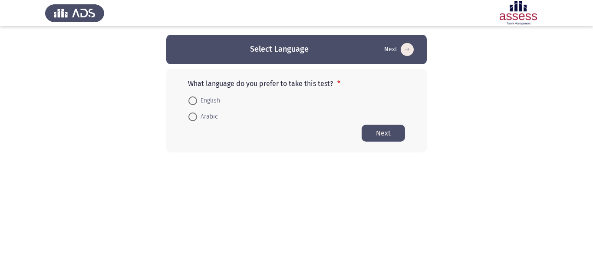
click at [187, 98] on mat-radio-button "English" at bounding box center [204, 100] width 43 height 16
click at [193, 101] on span at bounding box center [192, 100] width 9 height 9
click at [193, 101] on input "English" at bounding box center [192, 100] width 9 height 9
radio input "true"
click at [370, 134] on button "Next" at bounding box center [382, 132] width 43 height 17
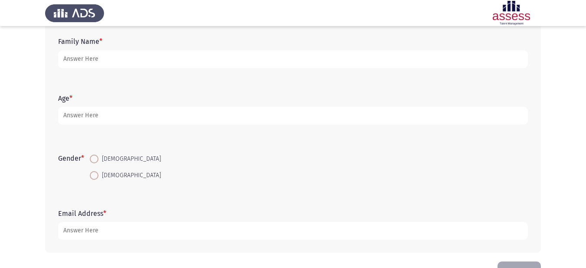
scroll to position [90, 0]
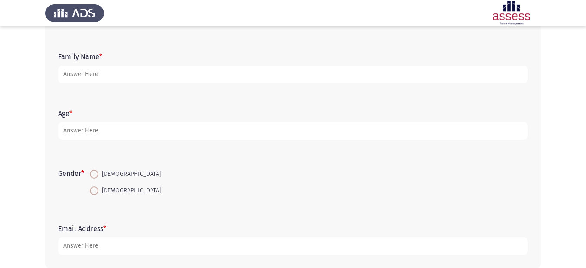
click at [98, 174] on span at bounding box center [94, 174] width 9 height 9
click at [98, 174] on input "[DEMOGRAPHIC_DATA]" at bounding box center [94, 174] width 9 height 9
radio input "true"
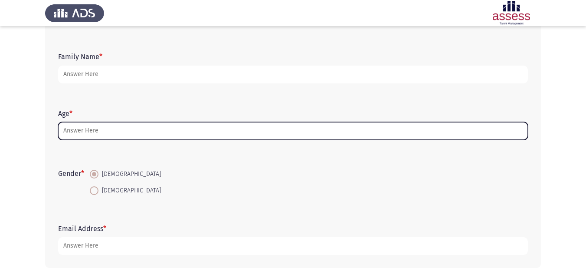
click at [134, 128] on input "Age *" at bounding box center [293, 131] width 470 height 18
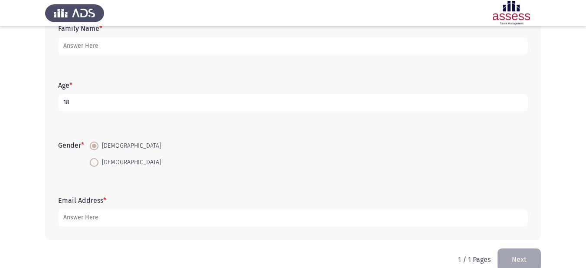
scroll to position [133, 0]
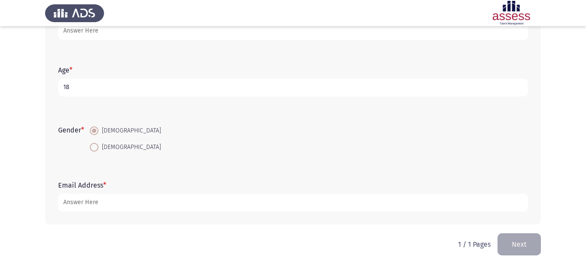
type input "18"
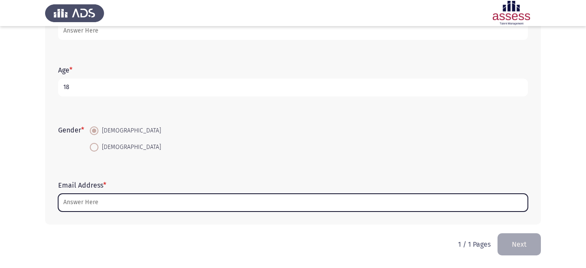
click at [107, 198] on input "Email Address *" at bounding box center [293, 202] width 470 height 18
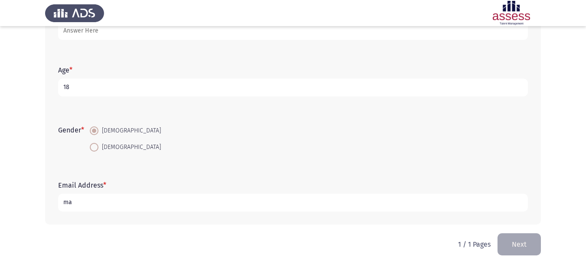
type input "m"
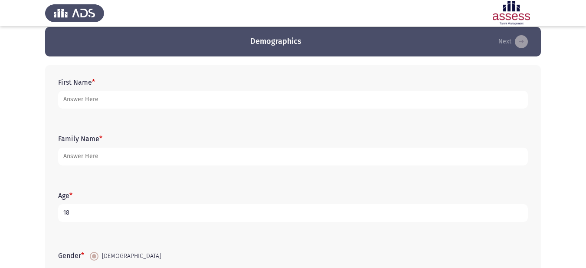
scroll to position [0, 0]
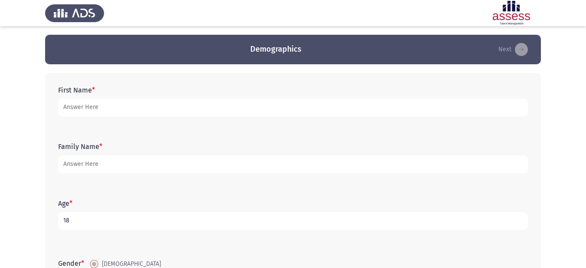
click at [133, 100] on form "First Name *" at bounding box center [293, 101] width 470 height 30
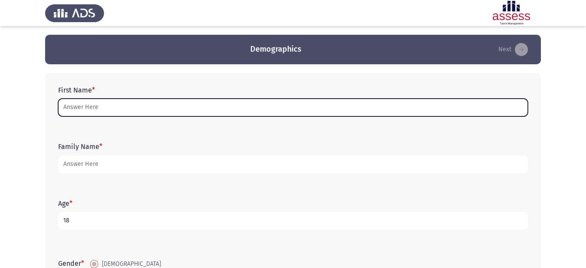
click at [125, 109] on input "First Name *" at bounding box center [293, 107] width 470 height 18
type input "M"
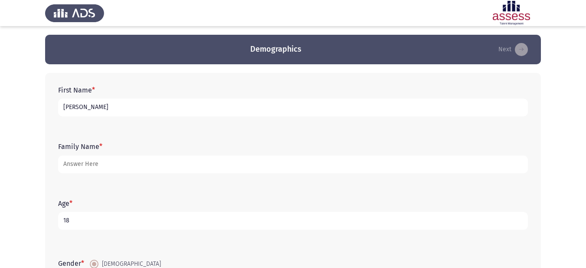
type input "[PERSON_NAME]"
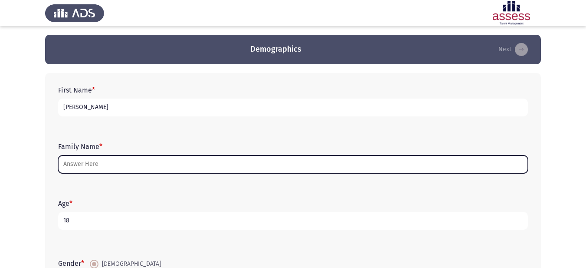
drag, startPoint x: 124, startPoint y: 161, endPoint x: 126, endPoint y: 167, distance: 6.3
click at [124, 162] on input "Family Name *" at bounding box center [293, 164] width 470 height 18
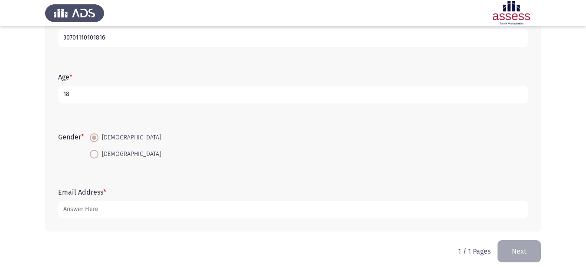
scroll to position [133, 0]
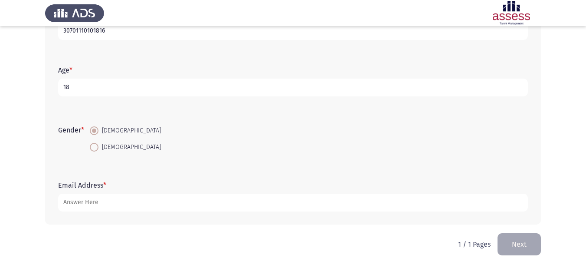
type input "30701110101816"
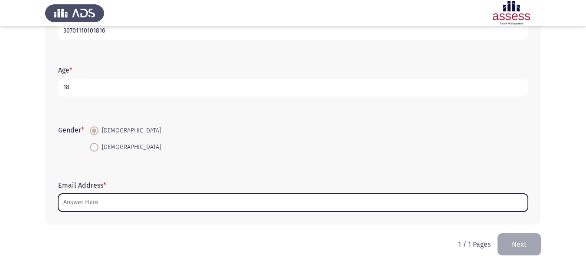
click at [79, 199] on input "Email Address *" at bounding box center [293, 202] width 470 height 18
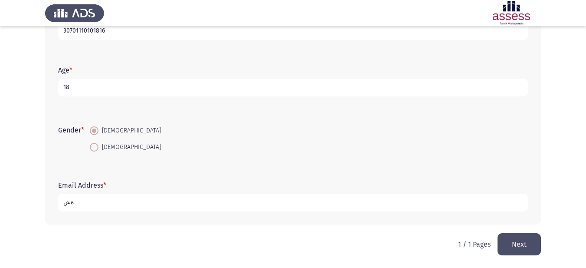
type input "ة"
click at [73, 201] on input "[EMAIL_ADDRESS][DOMAIN_NAME]" at bounding box center [293, 202] width 470 height 18
click at [176, 194] on input "[EMAIL_ADDRESS][DOMAIN_NAME]" at bounding box center [293, 202] width 470 height 18
type input "[EMAIL_ADDRESS][DOMAIN_NAME]"
click at [513, 242] on button "Next" at bounding box center [519, 244] width 43 height 22
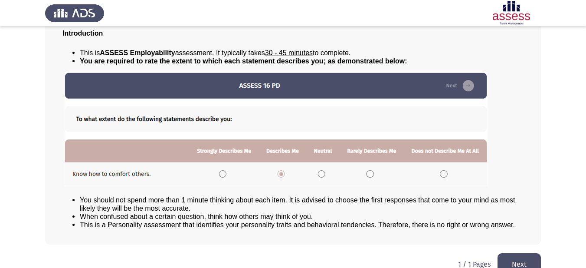
scroll to position [77, 0]
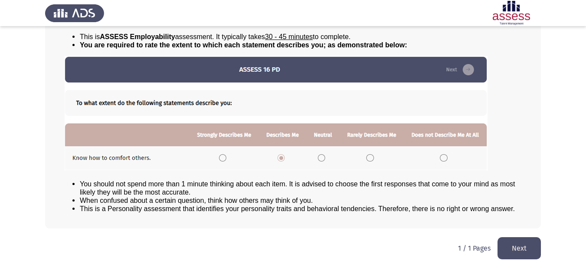
click at [526, 239] on button "Next" at bounding box center [519, 248] width 43 height 22
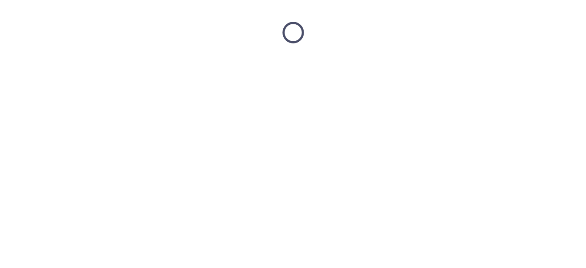
scroll to position [0, 0]
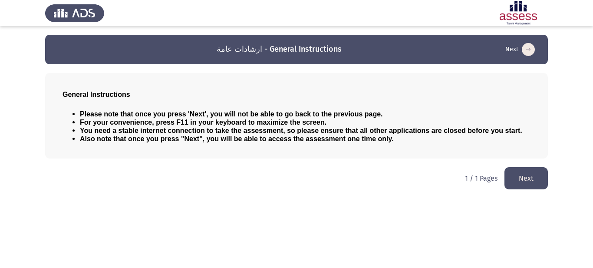
click at [542, 177] on button "Next" at bounding box center [525, 178] width 43 height 22
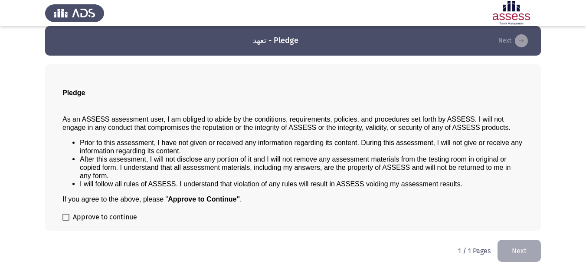
scroll to position [11, 0]
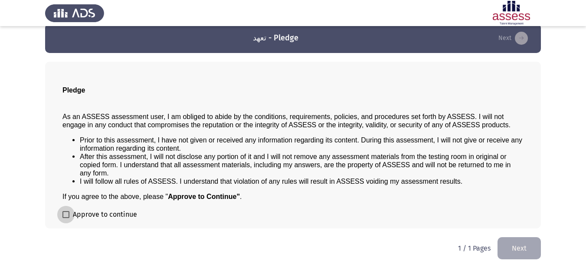
click at [66, 210] on label "Approve to continue" at bounding box center [99, 214] width 75 height 10
click at [66, 218] on input "Approve to continue" at bounding box center [65, 218] width 0 height 0
checkbox input "true"
click at [531, 245] on button "Next" at bounding box center [519, 248] width 43 height 22
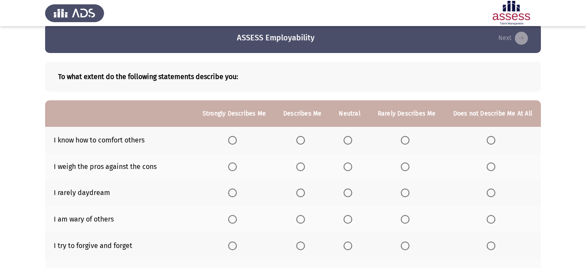
scroll to position [43, 0]
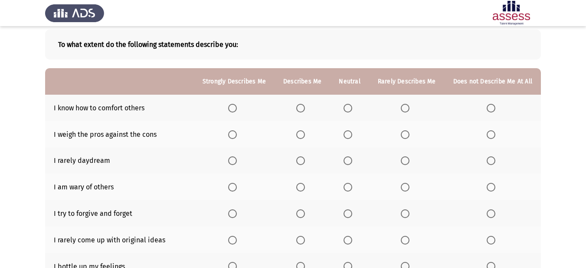
click at [348, 108] on span "Select an option" at bounding box center [348, 108] width 9 height 9
click at [348, 108] on input "Select an option" at bounding box center [348, 108] width 9 height 9
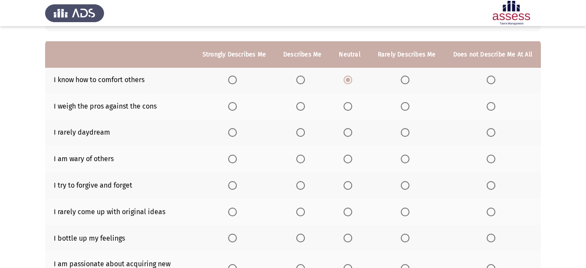
scroll to position [87, 0]
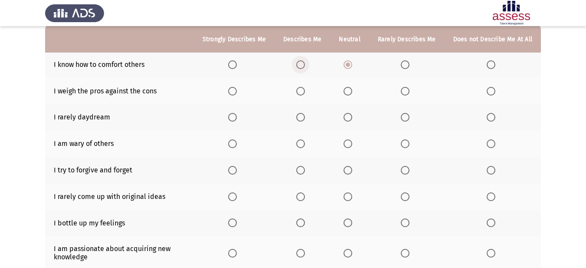
click at [305, 66] on span "Select an option" at bounding box center [300, 64] width 9 height 9
click at [305, 66] on input "Select an option" at bounding box center [300, 64] width 9 height 9
click at [237, 92] on span "Select an option" at bounding box center [232, 91] width 9 height 9
click at [237, 92] on input "Select an option" at bounding box center [232, 91] width 9 height 9
click at [408, 121] on span "Select an option" at bounding box center [405, 117] width 9 height 9
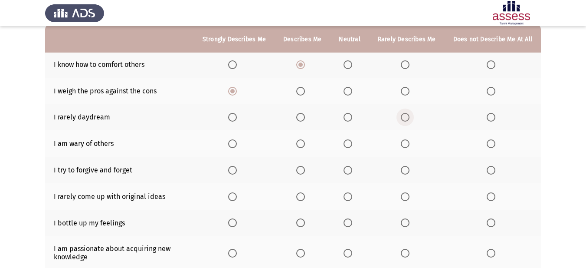
click at [408, 121] on input "Select an option" at bounding box center [405, 117] width 9 height 9
click at [352, 146] on span "Select an option" at bounding box center [348, 143] width 9 height 9
click at [352, 146] on input "Select an option" at bounding box center [348, 143] width 9 height 9
click at [301, 170] on span "Select an option" at bounding box center [300, 170] width 9 height 9
click at [301, 170] on input "Select an option" at bounding box center [300, 170] width 9 height 9
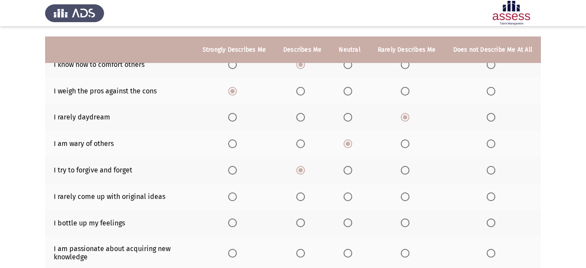
scroll to position [130, 0]
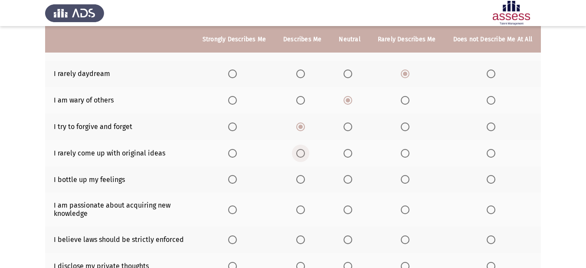
click at [302, 153] on span "Select an option" at bounding box center [300, 153] width 9 height 9
click at [302, 153] on input "Select an option" at bounding box center [300, 153] width 9 height 9
click at [412, 151] on label "Select an option" at bounding box center [407, 153] width 12 height 9
click at [409, 151] on input "Select an option" at bounding box center [405, 153] width 9 height 9
click at [352, 179] on span "Select an option" at bounding box center [348, 179] width 9 height 9
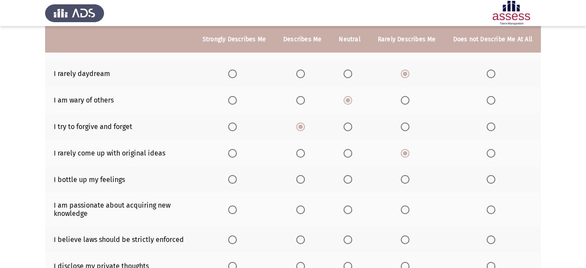
click at [352, 179] on input "Select an option" at bounding box center [348, 179] width 9 height 9
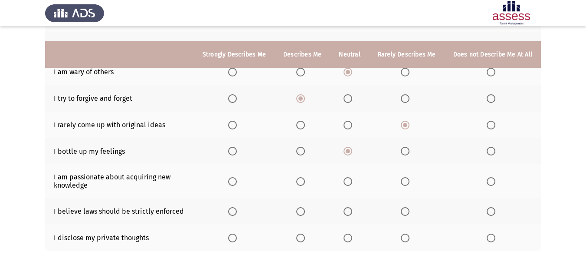
scroll to position [174, 0]
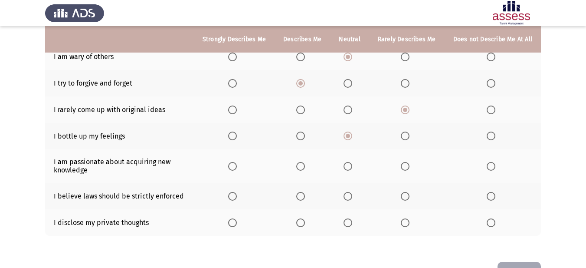
click at [305, 169] on span "Select an option" at bounding box center [300, 166] width 9 height 9
click at [305, 169] on input "Select an option" at bounding box center [300, 166] width 9 height 9
click at [237, 221] on span "Select an option" at bounding box center [232, 222] width 9 height 9
click at [237, 221] on input "Select an option" at bounding box center [232, 222] width 9 height 9
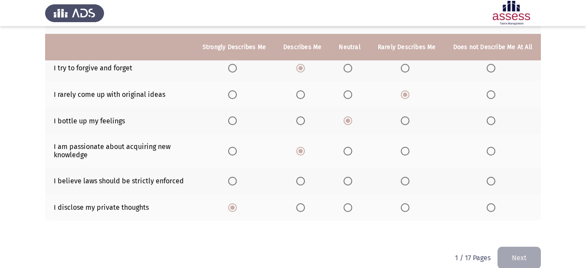
scroll to position [202, 0]
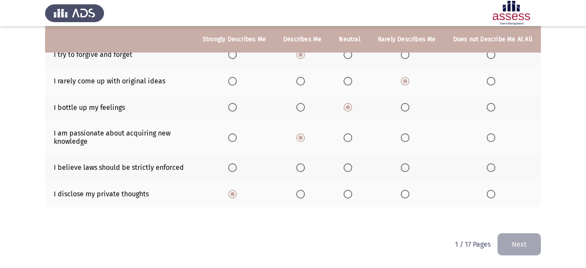
click at [352, 198] on span "Select an option" at bounding box center [348, 194] width 9 height 9
click at [352, 198] on input "Select an option" at bounding box center [348, 194] width 9 height 9
click at [236, 163] on span "Select an option" at bounding box center [232, 167] width 9 height 9
click at [236, 163] on input "Select an option" at bounding box center [232, 167] width 9 height 9
click at [509, 236] on button "Next" at bounding box center [519, 244] width 43 height 22
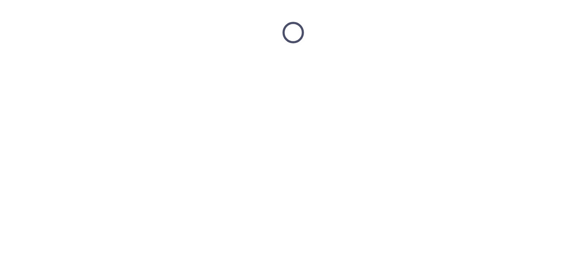
scroll to position [0, 0]
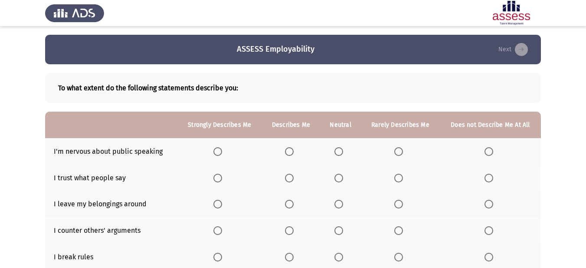
click at [335, 150] on span "Select an option" at bounding box center [338, 151] width 9 height 9
click at [335, 150] on input "Select an option" at bounding box center [338, 151] width 9 height 9
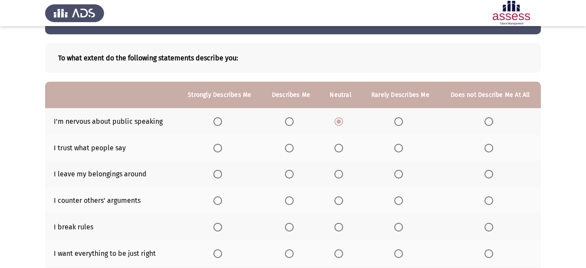
scroll to position [43, 0]
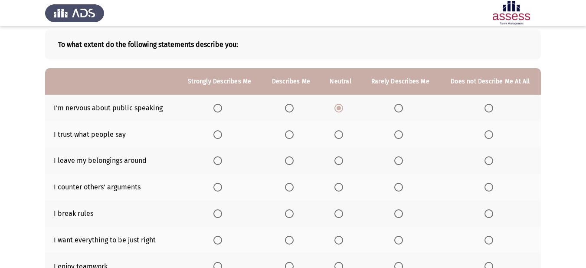
click at [340, 136] on span "Select an option" at bounding box center [338, 134] width 9 height 9
click at [340, 136] on input "Select an option" at bounding box center [338, 134] width 9 height 9
click at [399, 131] on span "Select an option" at bounding box center [398, 134] width 9 height 9
click at [399, 131] on input "Select an option" at bounding box center [398, 134] width 9 height 9
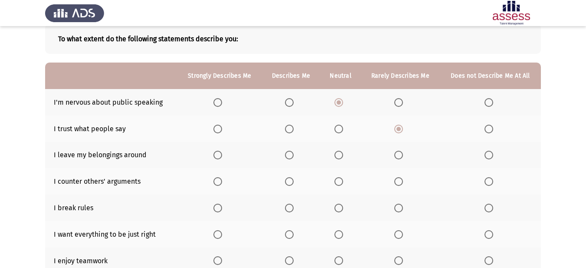
scroll to position [87, 0]
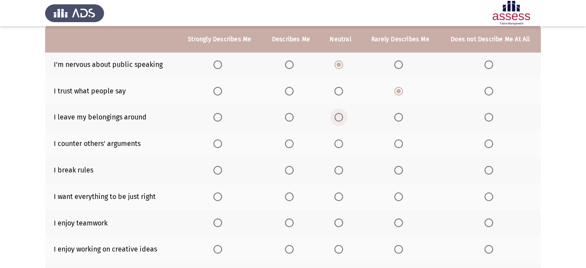
click at [343, 115] on span "Select an option" at bounding box center [338, 117] width 9 height 9
click at [343, 115] on input "Select an option" at bounding box center [338, 117] width 9 height 9
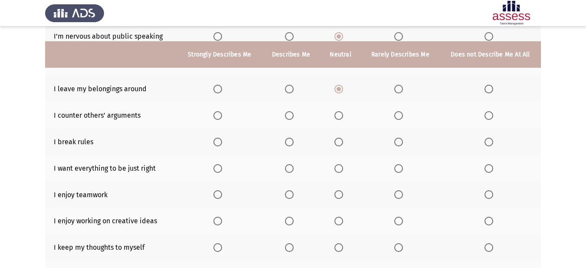
scroll to position [130, 0]
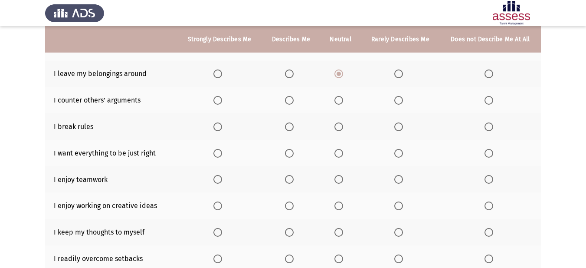
click at [345, 100] on label "Select an option" at bounding box center [340, 100] width 12 height 9
click at [343, 100] on input "Select an option" at bounding box center [338, 100] width 9 height 9
click at [400, 101] on span "Select an option" at bounding box center [398, 100] width 9 height 9
click at [400, 101] on input "Select an option" at bounding box center [398, 100] width 9 height 9
click at [290, 98] on span "Select an option" at bounding box center [289, 100] width 9 height 9
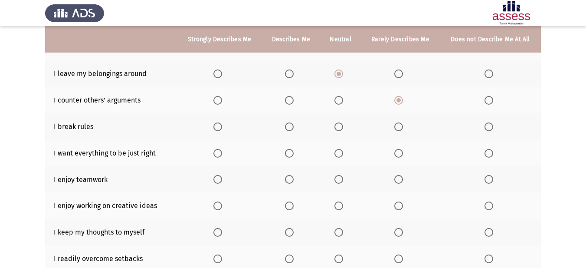
click at [290, 98] on input "Select an option" at bounding box center [289, 100] width 9 height 9
click at [488, 124] on span "Select an option" at bounding box center [489, 126] width 9 height 9
click at [488, 124] on input "Select an option" at bounding box center [489, 126] width 9 height 9
click at [221, 153] on span "Select an option" at bounding box center [217, 153] width 9 height 9
click at [221, 153] on input "Select an option" at bounding box center [217, 153] width 9 height 9
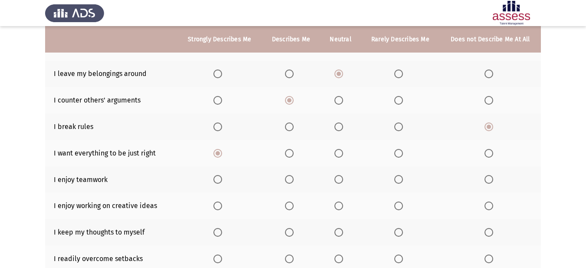
click at [225, 180] on label "Select an option" at bounding box center [219, 179] width 12 height 9
click at [222, 180] on input "Select an option" at bounding box center [217, 179] width 9 height 9
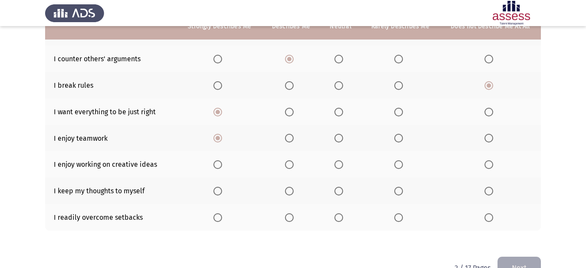
scroll to position [174, 0]
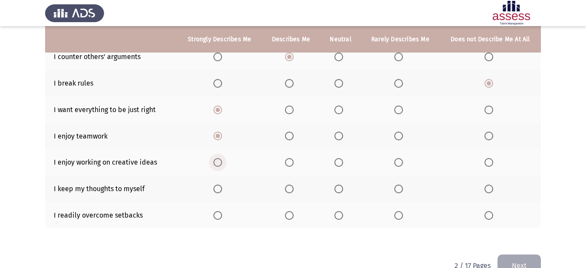
click at [219, 160] on span "Select an option" at bounding box center [217, 162] width 9 height 9
click at [219, 160] on input "Select an option" at bounding box center [217, 162] width 9 height 9
click at [486, 189] on span "Select an option" at bounding box center [489, 188] width 9 height 9
click at [486, 189] on input "Select an option" at bounding box center [489, 188] width 9 height 9
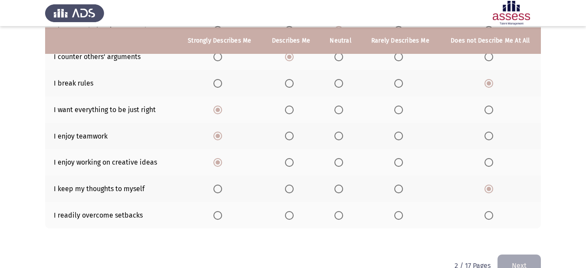
scroll to position [195, 0]
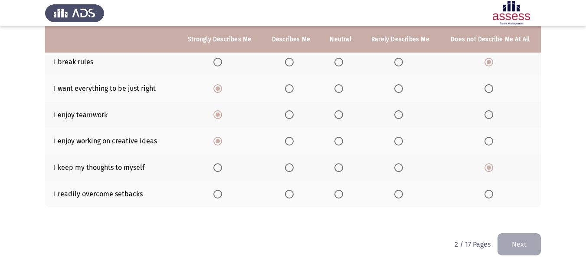
click at [348, 196] on th at bounding box center [340, 193] width 41 height 26
click at [340, 196] on span "Select an option" at bounding box center [338, 194] width 9 height 9
click at [340, 196] on input "Select an option" at bounding box center [338, 194] width 9 height 9
click at [528, 241] on button "Next" at bounding box center [519, 244] width 43 height 22
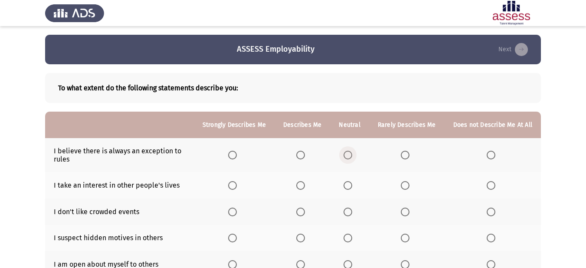
click at [347, 154] on span "Select an option" at bounding box center [348, 155] width 9 height 9
click at [347, 154] on input "Select an option" at bounding box center [348, 155] width 9 height 9
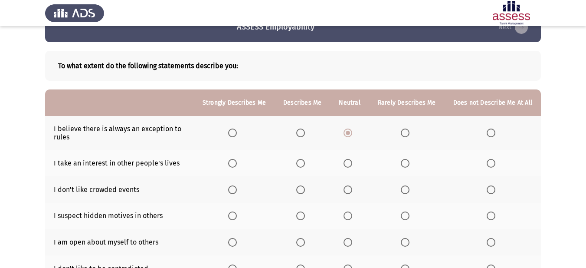
scroll to position [43, 0]
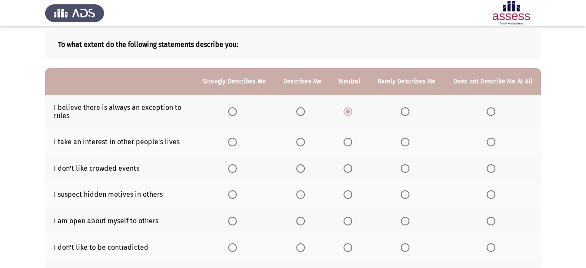
click at [403, 143] on span "Select an option" at bounding box center [405, 142] width 9 height 9
click at [403, 143] on input "Select an option" at bounding box center [405, 142] width 9 height 9
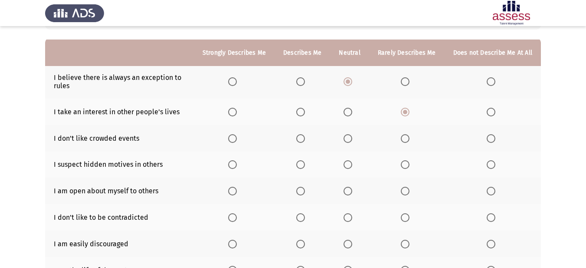
scroll to position [87, 0]
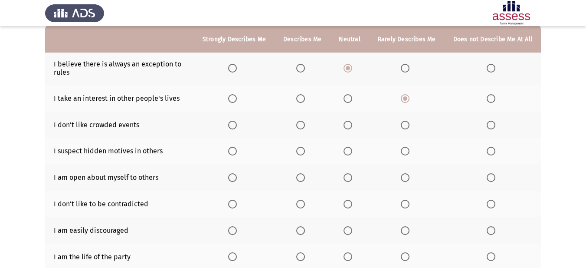
drag, startPoint x: 500, startPoint y: 98, endPoint x: 491, endPoint y: 100, distance: 9.2
click at [499, 98] on th at bounding box center [493, 98] width 96 height 26
click at [491, 100] on span "Select an option" at bounding box center [491, 98] width 9 height 9
click at [491, 100] on input "Select an option" at bounding box center [491, 98] width 9 height 9
click at [350, 127] on span "Select an option" at bounding box center [348, 125] width 9 height 9
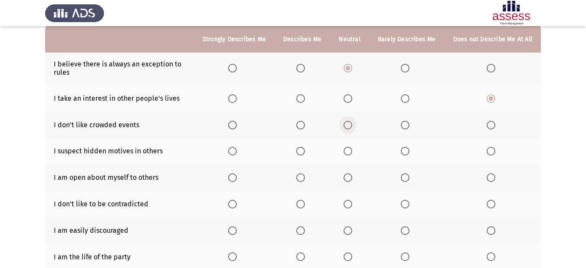
click at [350, 127] on input "Select an option" at bounding box center [348, 125] width 9 height 9
click at [308, 125] on label "Select an option" at bounding box center [302, 125] width 12 height 9
click at [305, 125] on input "Select an option" at bounding box center [300, 125] width 9 height 9
click at [409, 124] on span "Select an option" at bounding box center [405, 125] width 9 height 9
click at [409, 124] on input "Select an option" at bounding box center [405, 125] width 9 height 9
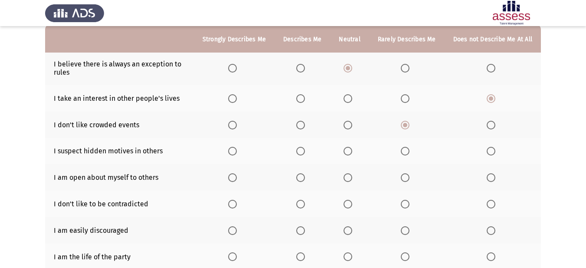
click at [351, 152] on span "Select an option" at bounding box center [348, 151] width 9 height 9
click at [351, 152] on input "Select an option" at bounding box center [348, 151] width 9 height 9
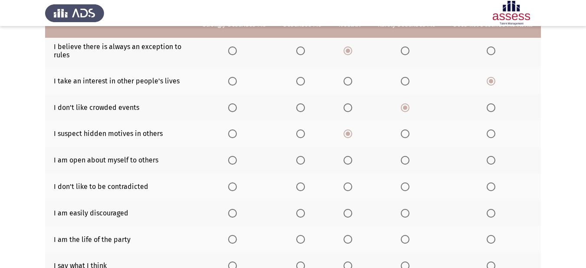
scroll to position [130, 0]
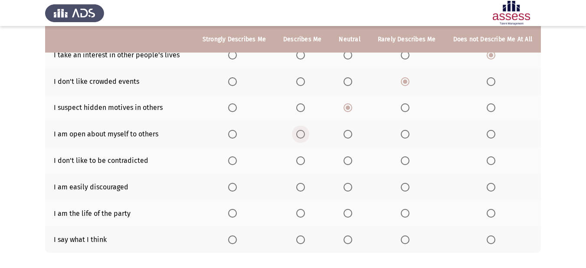
click at [299, 135] on span "Select an option" at bounding box center [300, 134] width 9 height 9
click at [299, 135] on input "Select an option" at bounding box center [300, 134] width 9 height 9
click at [347, 159] on span "Select an option" at bounding box center [348, 160] width 9 height 9
click at [347, 159] on input "Select an option" at bounding box center [348, 160] width 9 height 9
click at [416, 186] on th at bounding box center [406, 187] width 75 height 26
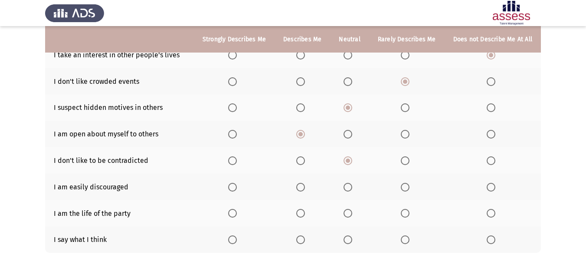
click at [404, 193] on th at bounding box center [406, 187] width 75 height 26
click at [404, 187] on span "Select an option" at bounding box center [405, 187] width 9 height 9
click at [404, 187] on input "Select an option" at bounding box center [405, 187] width 9 height 9
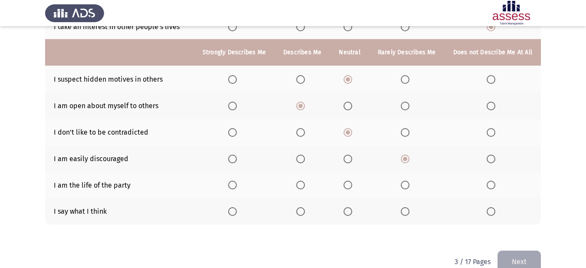
scroll to position [174, 0]
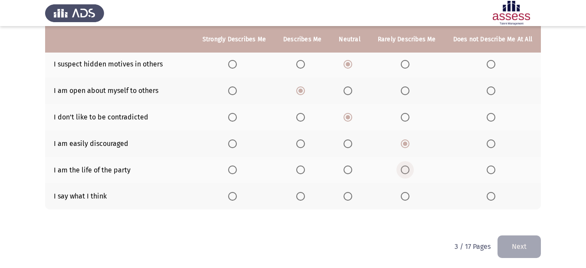
click at [405, 172] on span "Select an option" at bounding box center [405, 169] width 9 height 9
click at [405, 172] on input "Select an option" at bounding box center [405, 169] width 9 height 9
click at [237, 196] on span "Select an option" at bounding box center [232, 196] width 9 height 9
click at [237, 196] on input "Select an option" at bounding box center [232, 196] width 9 height 9
click at [303, 193] on span "Select an option" at bounding box center [300, 196] width 9 height 9
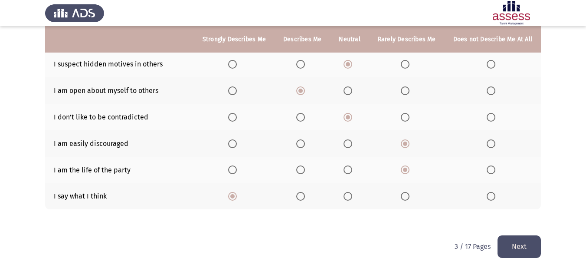
click at [303, 193] on input "Select an option" at bounding box center [300, 196] width 9 height 9
click at [519, 239] on button "Next" at bounding box center [519, 246] width 43 height 22
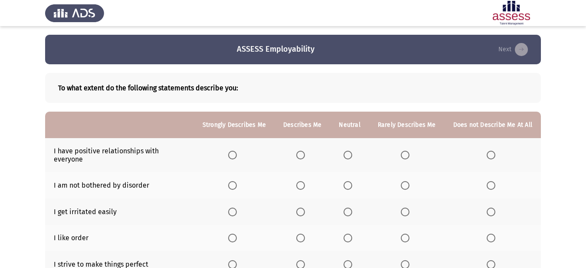
click at [305, 153] on span "Select an option" at bounding box center [300, 155] width 9 height 9
click at [305, 153] on input "Select an option" at bounding box center [300, 155] width 9 height 9
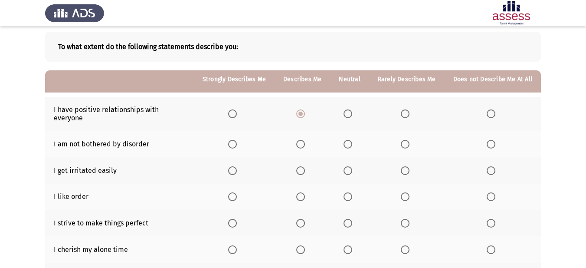
scroll to position [87, 0]
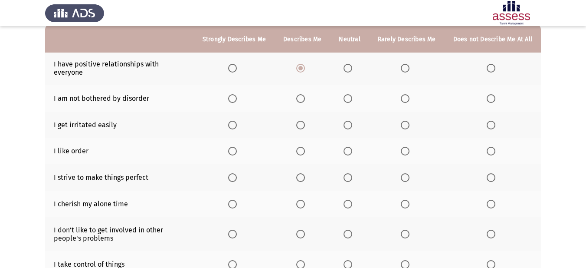
click at [231, 92] on th at bounding box center [234, 98] width 81 height 26
click at [234, 94] on span "Select an option" at bounding box center [232, 98] width 9 height 9
click at [234, 94] on input "Select an option" at bounding box center [232, 98] width 9 height 9
click at [352, 121] on span "Select an option" at bounding box center [348, 125] width 9 height 9
click at [352, 121] on input "Select an option" at bounding box center [348, 125] width 9 height 9
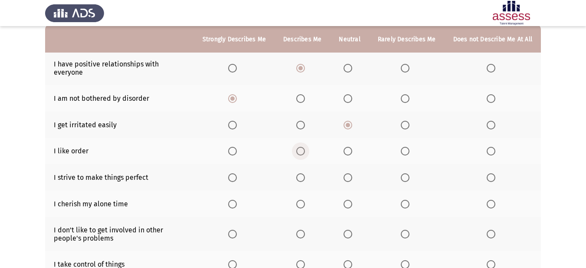
click at [308, 147] on label "Select an option" at bounding box center [302, 151] width 12 height 9
click at [305, 147] on input "Select an option" at bounding box center [300, 151] width 9 height 9
drag, startPoint x: 230, startPoint y: 171, endPoint x: 236, endPoint y: 171, distance: 5.6
click at [230, 171] on th at bounding box center [234, 177] width 81 height 26
click at [236, 173] on span "Select an option" at bounding box center [232, 177] width 9 height 9
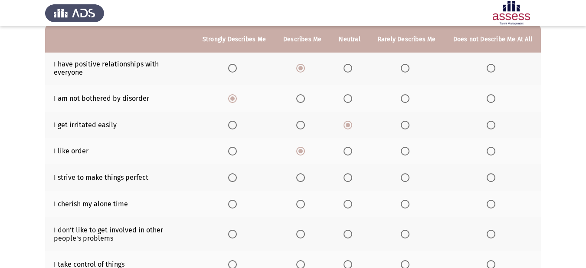
click at [236, 173] on input "Select an option" at bounding box center [232, 177] width 9 height 9
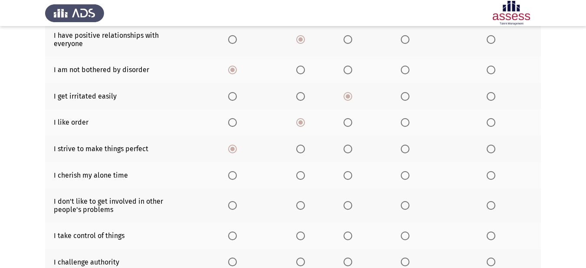
scroll to position [130, 0]
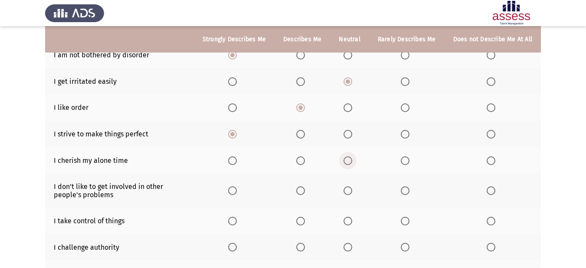
click at [356, 156] on label "Select an option" at bounding box center [350, 160] width 12 height 9
click at [352, 156] on input "Select an option" at bounding box center [348, 160] width 9 height 9
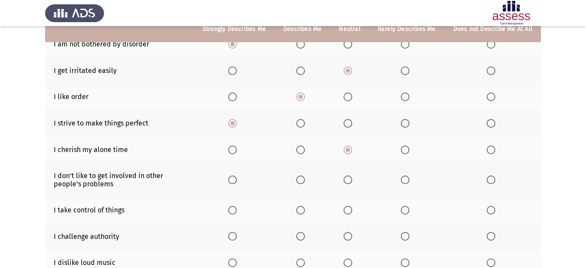
scroll to position [174, 0]
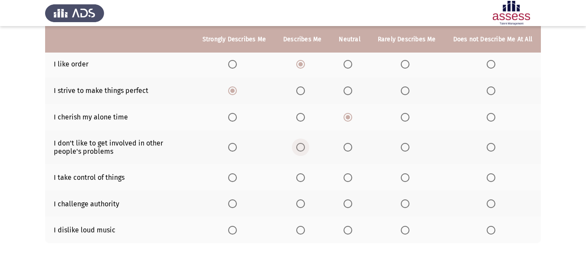
click at [305, 143] on span "Select an option" at bounding box center [300, 147] width 9 height 9
click at [305, 143] on input "Select an option" at bounding box center [300, 147] width 9 height 9
click at [422, 168] on th at bounding box center [406, 177] width 75 height 26
click at [406, 173] on span "Select an option" at bounding box center [405, 177] width 9 height 9
click at [406, 173] on input "Select an option" at bounding box center [405, 177] width 9 height 9
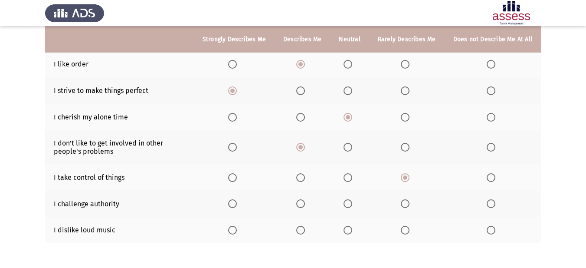
click at [350, 173] on span "Select an option" at bounding box center [348, 177] width 9 height 9
click at [350, 173] on input "Select an option" at bounding box center [348, 177] width 9 height 9
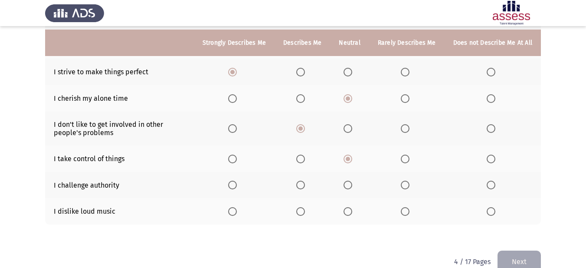
scroll to position [202, 0]
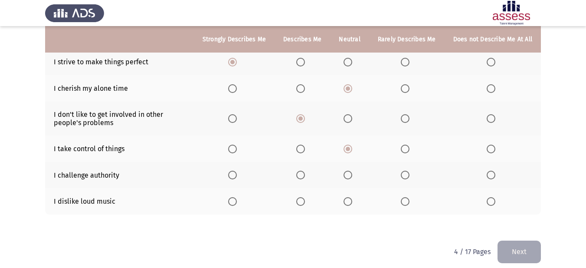
click at [352, 170] on span "Select an option" at bounding box center [348, 174] width 9 height 9
click at [352, 170] on input "Select an option" at bounding box center [348, 174] width 9 height 9
click at [406, 170] on span "Select an option" at bounding box center [405, 174] width 9 height 9
click at [406, 170] on input "Select an option" at bounding box center [405, 174] width 9 height 9
click at [355, 197] on label "Select an option" at bounding box center [350, 201] width 12 height 9
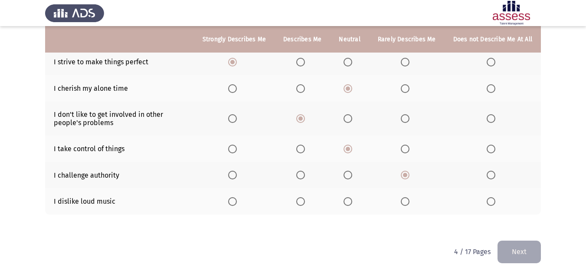
click at [352, 197] on input "Select an option" at bounding box center [348, 201] width 9 height 9
click at [490, 170] on span "Select an option" at bounding box center [491, 174] width 9 height 9
click at [490, 170] on input "Select an option" at bounding box center [491, 174] width 9 height 9
click at [527, 240] on button "Next" at bounding box center [519, 251] width 43 height 22
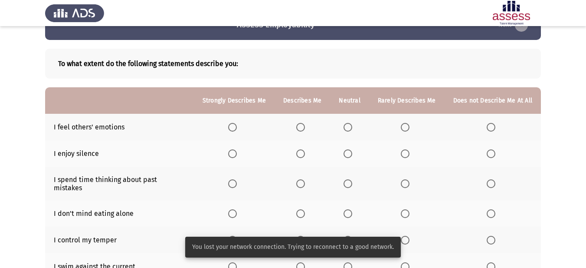
scroll to position [43, 0]
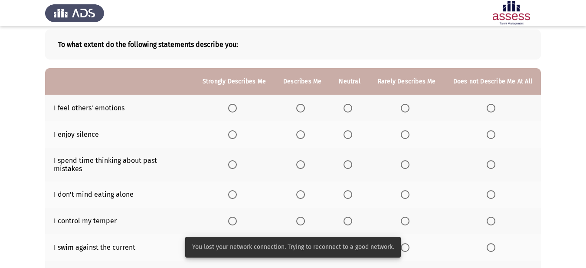
click at [243, 107] on th at bounding box center [234, 108] width 81 height 26
click at [237, 111] on span "Select an option" at bounding box center [232, 108] width 9 height 9
click at [237, 111] on input "Select an option" at bounding box center [232, 108] width 9 height 9
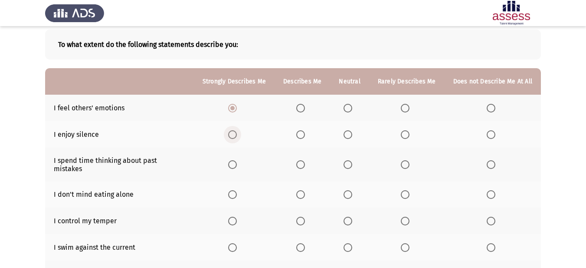
click at [235, 138] on span "Select an option" at bounding box center [232, 134] width 9 height 9
click at [235, 138] on input "Select an option" at bounding box center [232, 134] width 9 height 9
click at [299, 133] on span "Select an option" at bounding box center [300, 134] width 9 height 9
click at [299, 133] on input "Select an option" at bounding box center [300, 134] width 9 height 9
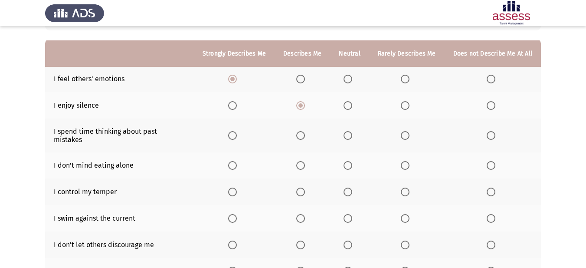
scroll to position [87, 0]
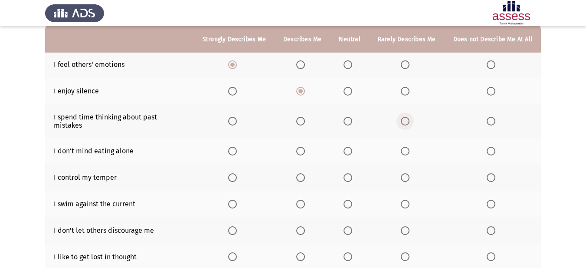
click at [401, 118] on span "Select an option" at bounding box center [405, 121] width 9 height 9
click at [401, 118] on input "Select an option" at bounding box center [405, 121] width 9 height 9
click at [349, 118] on span "Select an option" at bounding box center [348, 121] width 9 height 9
click at [349, 118] on input "Select an option" at bounding box center [348, 121] width 9 height 9
click at [303, 147] on span "Select an option" at bounding box center [300, 151] width 9 height 9
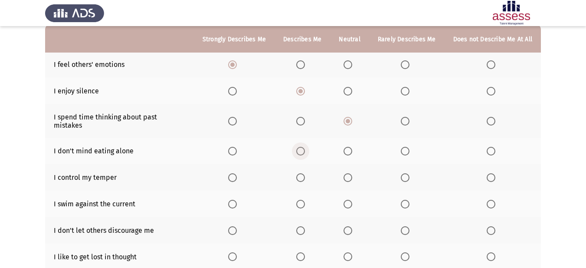
click at [303, 147] on input "Select an option" at bounding box center [300, 151] width 9 height 9
click at [235, 173] on span "Select an option" at bounding box center [232, 177] width 9 height 9
click at [235, 173] on input "Select an option" at bounding box center [232, 177] width 9 height 9
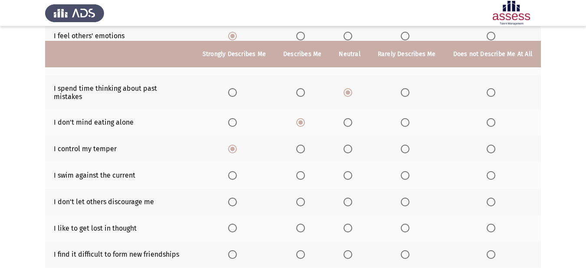
scroll to position [130, 0]
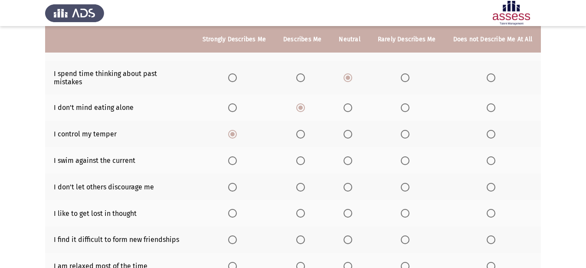
click at [303, 156] on span "Select an option" at bounding box center [300, 160] width 9 height 9
click at [303, 156] on input "Select an option" at bounding box center [300, 160] width 9 height 9
click at [350, 156] on span "Select an option" at bounding box center [348, 160] width 9 height 9
click at [350, 156] on input "Select an option" at bounding box center [348, 160] width 9 height 9
click at [231, 183] on span "Select an option" at bounding box center [232, 187] width 9 height 9
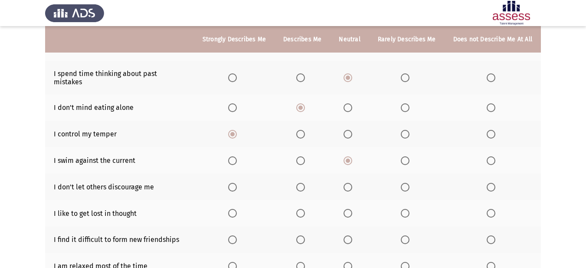
click at [231, 183] on input "Select an option" at bounding box center [232, 187] width 9 height 9
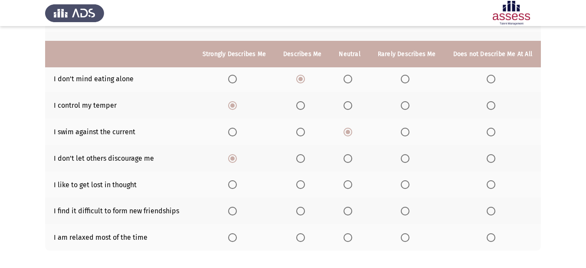
scroll to position [174, 0]
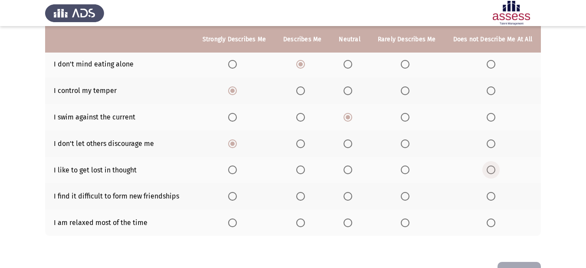
click at [492, 166] on span "Select an option" at bounding box center [491, 169] width 9 height 9
click at [492, 166] on input "Select an option" at bounding box center [491, 169] width 9 height 9
click at [354, 192] on label "Select an option" at bounding box center [350, 196] width 12 height 9
click at [352, 192] on input "Select an option" at bounding box center [348, 196] width 9 height 9
click at [409, 192] on span "Select an option" at bounding box center [405, 196] width 9 height 9
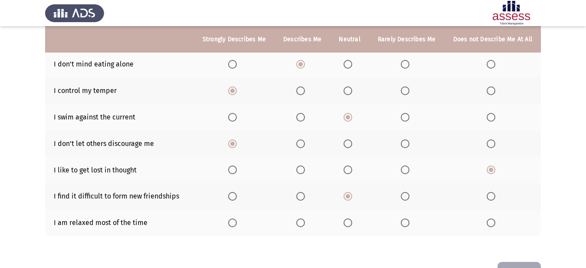
click at [409, 192] on input "Select an option" at bounding box center [405, 196] width 9 height 9
click at [307, 218] on label "Select an option" at bounding box center [302, 222] width 12 height 9
click at [305, 218] on input "Select an option" at bounding box center [300, 222] width 9 height 9
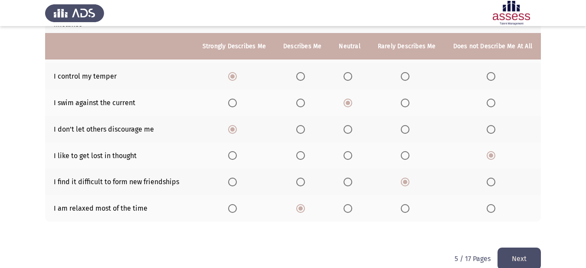
scroll to position [195, 0]
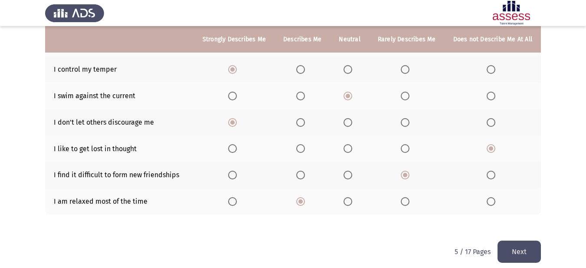
click at [535, 241] on button "Next" at bounding box center [519, 251] width 43 height 22
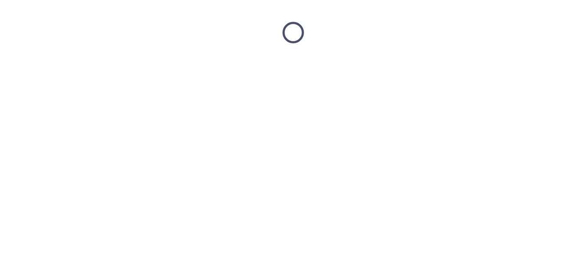
scroll to position [0, 0]
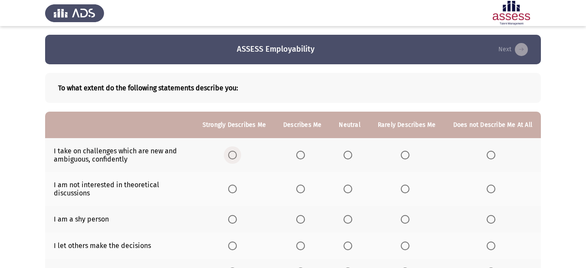
click at [237, 154] on span "Select an option" at bounding box center [232, 155] width 9 height 9
click at [237, 154] on input "Select an option" at bounding box center [232, 155] width 9 height 9
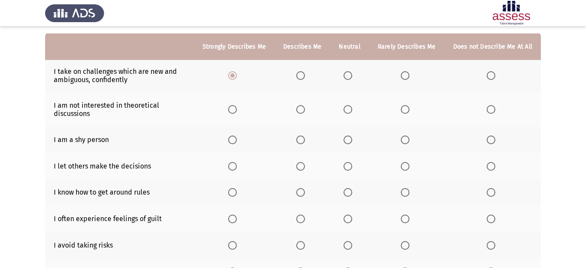
scroll to position [87, 0]
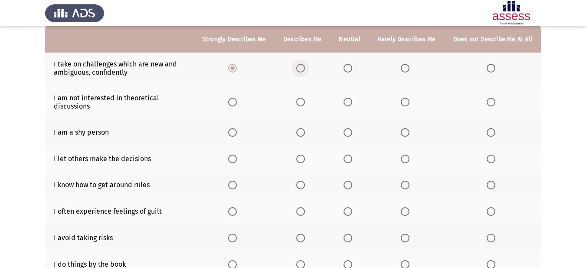
click at [308, 67] on label "Select an option" at bounding box center [302, 68] width 12 height 9
click at [305, 67] on input "Select an option" at bounding box center [300, 68] width 9 height 9
click at [237, 101] on span "Select an option" at bounding box center [232, 102] width 9 height 9
click at [237, 101] on input "Select an option" at bounding box center [232, 102] width 9 height 9
click at [352, 130] on span "Select an option" at bounding box center [348, 132] width 9 height 9
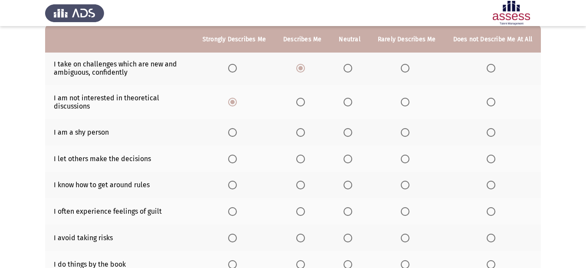
click at [352, 130] on input "Select an option" at bounding box center [348, 132] width 9 height 9
click at [303, 160] on span "Select an option" at bounding box center [300, 158] width 9 height 9
click at [303, 160] on input "Select an option" at bounding box center [300, 158] width 9 height 9
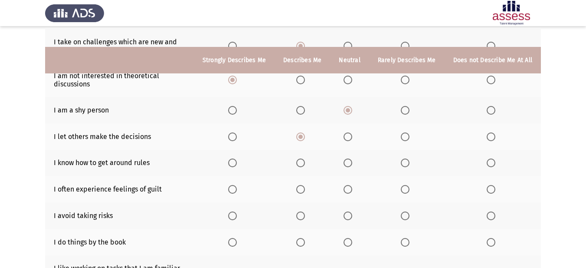
scroll to position [130, 0]
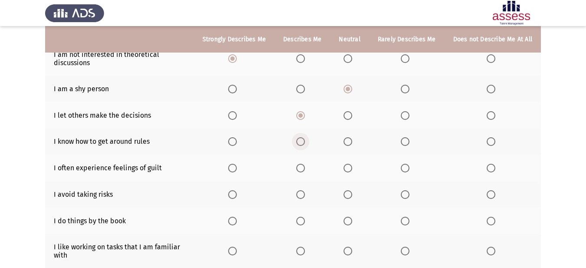
click at [305, 141] on span "Select an option" at bounding box center [300, 141] width 9 height 9
click at [305, 141] on input "Select an option" at bounding box center [300, 141] width 9 height 9
click at [302, 169] on span "Select an option" at bounding box center [300, 168] width 9 height 9
click at [302, 169] on input "Select an option" at bounding box center [300, 168] width 9 height 9
click at [352, 168] on span "Select an option" at bounding box center [348, 168] width 9 height 9
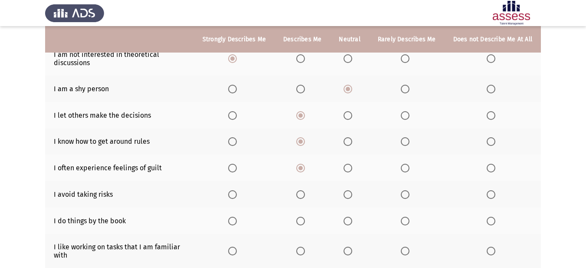
click at [352, 168] on input "Select an option" at bounding box center [348, 168] width 9 height 9
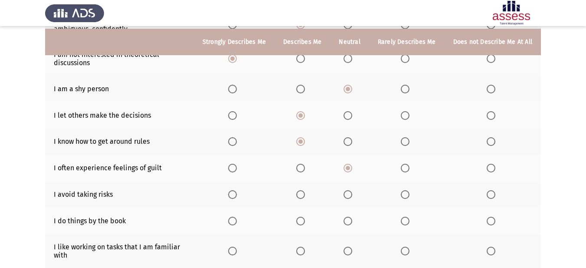
scroll to position [174, 0]
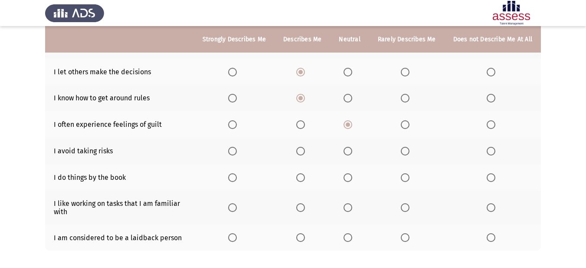
click at [235, 151] on span "Select an option" at bounding box center [232, 151] width 9 height 9
click at [235, 151] on input "Select an option" at bounding box center [232, 151] width 9 height 9
click at [237, 178] on span "Select an option" at bounding box center [232, 177] width 9 height 9
click at [237, 178] on input "Select an option" at bounding box center [232, 177] width 9 height 9
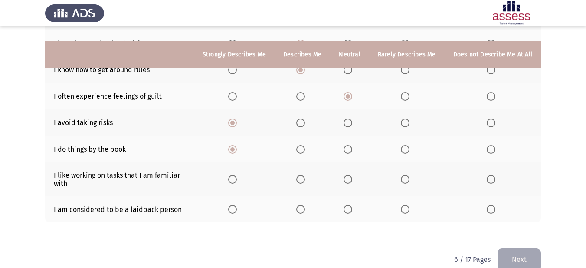
scroll to position [217, 0]
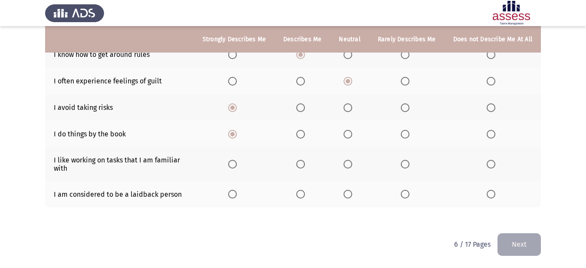
click at [298, 133] on th at bounding box center [303, 134] width 56 height 26
click at [301, 139] on th at bounding box center [303, 134] width 56 height 26
click at [305, 134] on span "Select an option" at bounding box center [300, 134] width 9 height 9
click at [305, 134] on input "Select an option" at bounding box center [300, 134] width 9 height 9
click at [350, 132] on span "Select an option" at bounding box center [348, 134] width 9 height 9
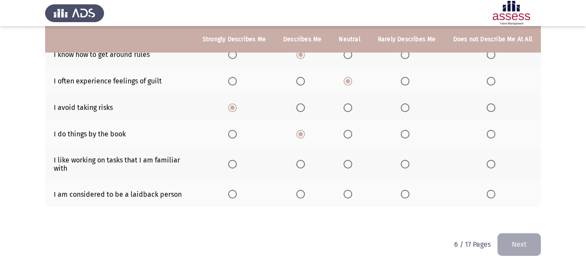
click at [350, 132] on input "Select an option" at bounding box center [348, 134] width 9 height 9
click at [308, 162] on label "Select an option" at bounding box center [302, 164] width 12 height 9
click at [305, 162] on input "Select an option" at bounding box center [300, 164] width 9 height 9
click at [347, 162] on span "Select an option" at bounding box center [348, 164] width 9 height 9
click at [347, 162] on input "Select an option" at bounding box center [348, 164] width 9 height 9
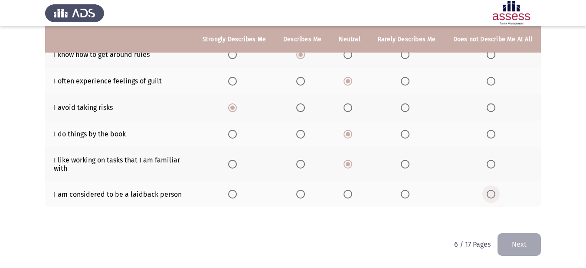
click at [488, 193] on span "Select an option" at bounding box center [491, 194] width 9 height 9
click at [488, 193] on input "Select an option" at bounding box center [491, 194] width 9 height 9
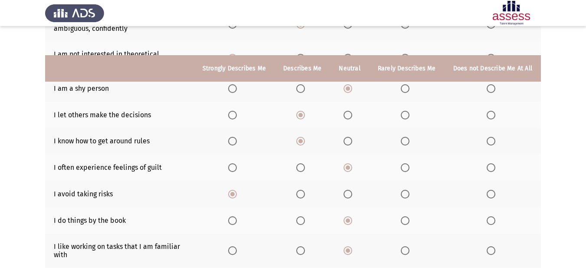
scroll to position [130, 0]
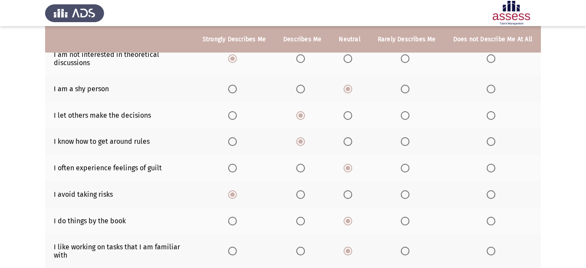
click at [349, 134] on th at bounding box center [349, 141] width 39 height 26
click at [350, 140] on span "Select an option" at bounding box center [348, 141] width 9 height 9
click at [350, 140] on input "Select an option" at bounding box center [348, 141] width 9 height 9
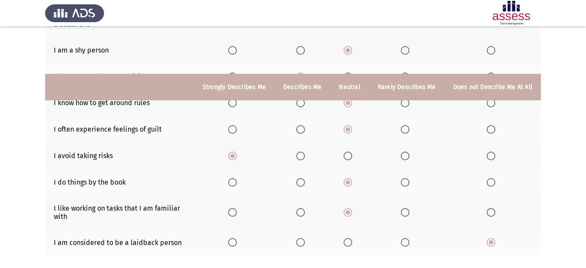
scroll to position [217, 0]
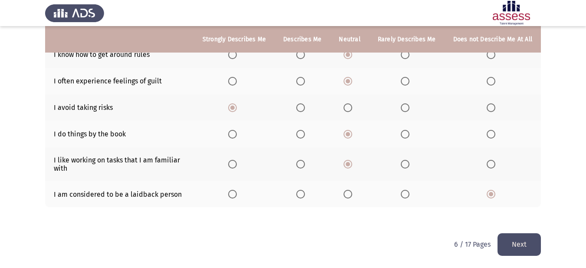
click at [529, 255] on html "ASSESS Employability Next To what extent do the following statements describe y…" at bounding box center [293, 25] width 586 height 485
click at [510, 235] on button "Next" at bounding box center [519, 244] width 43 height 22
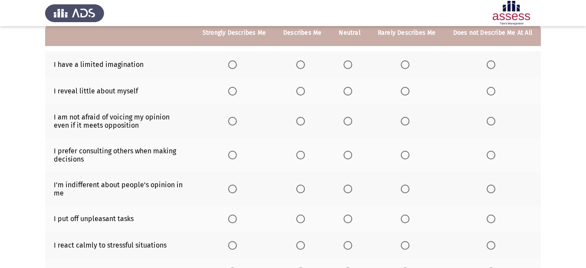
scroll to position [43, 0]
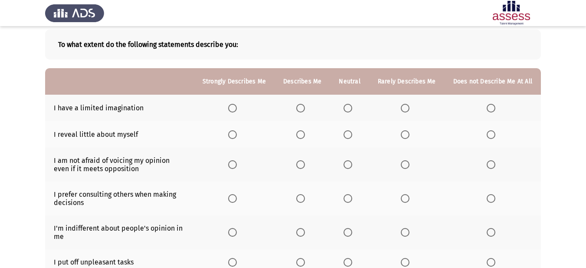
click at [301, 111] on span "Select an option" at bounding box center [300, 108] width 9 height 9
click at [301, 111] on input "Select an option" at bounding box center [300, 108] width 9 height 9
click at [422, 101] on th at bounding box center [406, 108] width 75 height 26
click at [404, 114] on th at bounding box center [406, 108] width 75 height 26
click at [403, 108] on span "Select an option" at bounding box center [405, 108] width 9 height 9
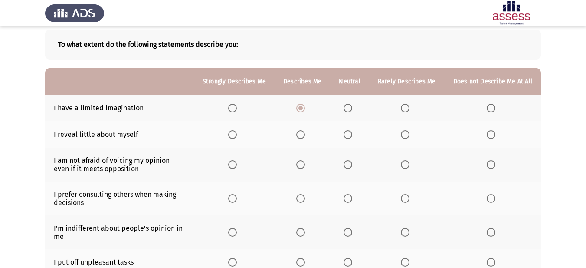
click at [403, 108] on input "Select an option" at bounding box center [405, 108] width 9 height 9
click at [305, 130] on span "Select an option" at bounding box center [300, 134] width 9 height 9
click at [305, 130] on input "Select an option" at bounding box center [300, 134] width 9 height 9
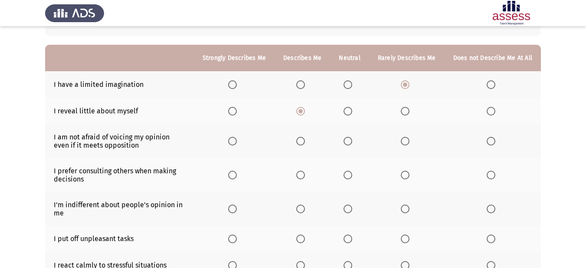
scroll to position [87, 0]
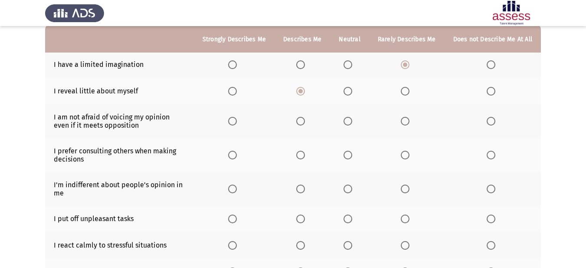
click at [300, 120] on span "Select an option" at bounding box center [300, 121] width 9 height 9
click at [300, 120] on input "Select an option" at bounding box center [300, 121] width 9 height 9
click at [352, 154] on span "Select an option" at bounding box center [348, 155] width 9 height 9
click at [352, 154] on input "Select an option" at bounding box center [348, 155] width 9 height 9
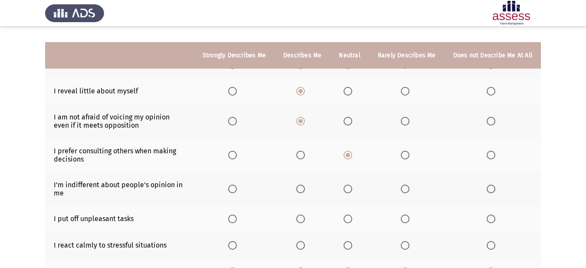
scroll to position [130, 0]
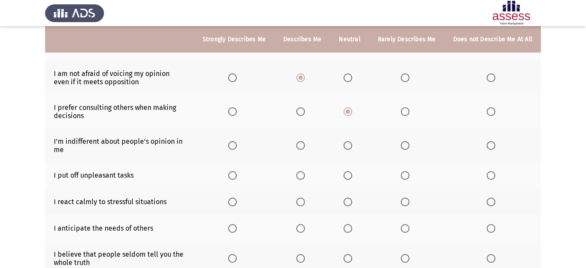
click at [409, 109] on span "Select an option" at bounding box center [405, 111] width 9 height 9
click at [409, 109] on input "Select an option" at bounding box center [405, 111] width 9 height 9
click at [355, 144] on label "Select an option" at bounding box center [350, 145] width 12 height 9
click at [352, 144] on input "Select an option" at bounding box center [348, 145] width 9 height 9
click at [347, 179] on span "Select an option" at bounding box center [348, 175] width 9 height 9
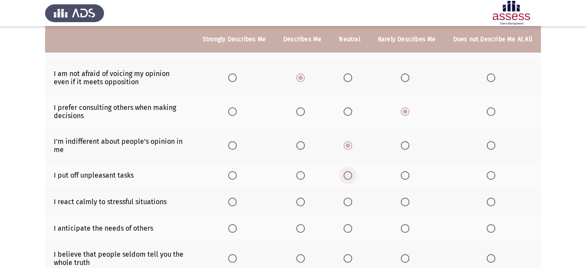
click at [347, 179] on input "Select an option" at bounding box center [348, 175] width 9 height 9
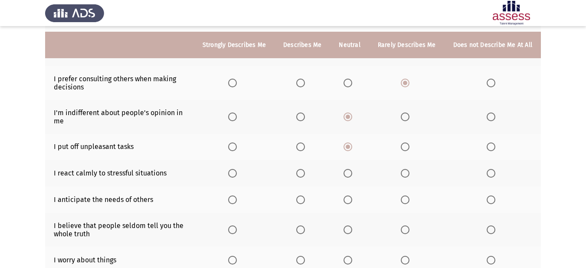
scroll to position [174, 0]
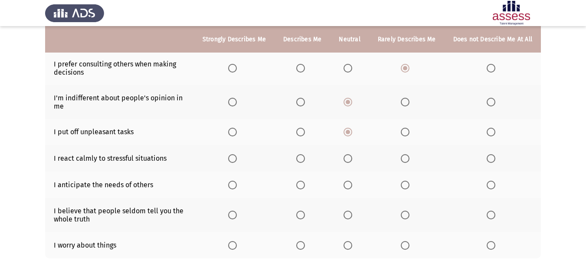
click at [298, 158] on th at bounding box center [303, 158] width 56 height 26
click at [301, 160] on span "Select an option" at bounding box center [300, 158] width 9 height 9
click at [301, 160] on input "Select an option" at bounding box center [300, 158] width 9 height 9
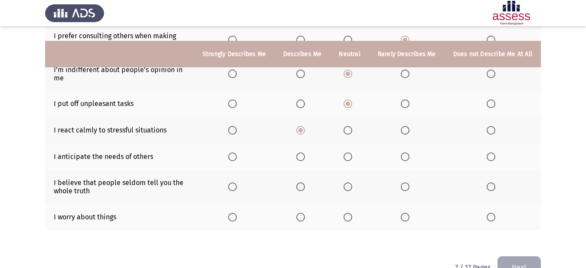
scroll to position [217, 0]
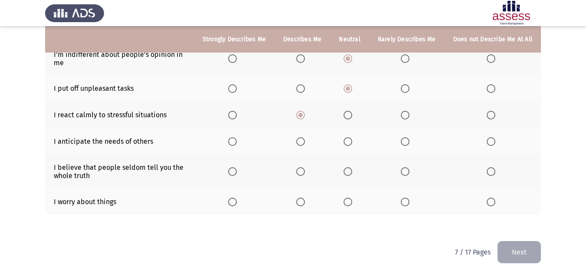
click at [348, 141] on span "Select an option" at bounding box center [348, 141] width 0 height 0
click at [350, 141] on input "Select an option" at bounding box center [348, 141] width 9 height 9
click at [415, 141] on th at bounding box center [406, 141] width 75 height 26
click at [406, 143] on span "Select an option" at bounding box center [405, 141] width 9 height 9
click at [406, 143] on input "Select an option" at bounding box center [405, 141] width 9 height 9
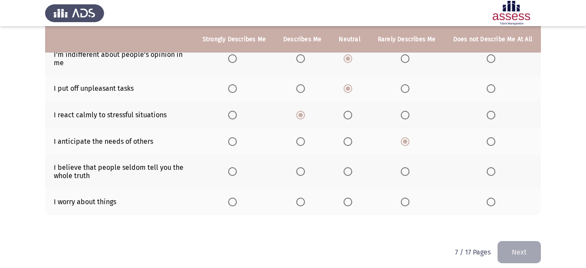
click at [352, 173] on span "Select an option" at bounding box center [348, 171] width 9 height 9
click at [352, 173] on input "Select an option" at bounding box center [348, 171] width 9 height 9
click at [352, 200] on span "Select an option" at bounding box center [348, 201] width 9 height 9
click at [352, 200] on input "Select an option" at bounding box center [348, 201] width 9 height 9
click at [305, 204] on span "Select an option" at bounding box center [300, 201] width 9 height 9
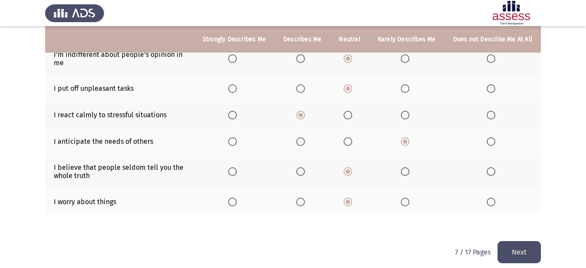
click at [305, 204] on input "Select an option" at bounding box center [300, 201] width 9 height 9
click at [531, 245] on button "Next" at bounding box center [519, 252] width 43 height 22
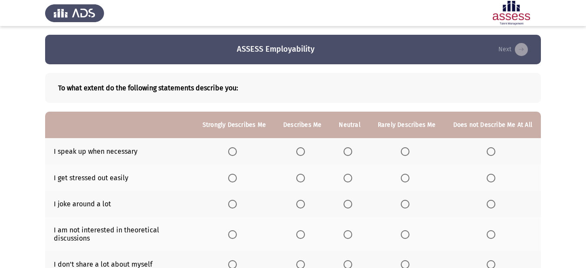
click at [301, 153] on span "Select an option" at bounding box center [300, 151] width 9 height 9
click at [301, 153] on input "Select an option" at bounding box center [300, 151] width 9 height 9
click at [403, 177] on span "Select an option" at bounding box center [405, 178] width 9 height 9
click at [403, 177] on input "Select an option" at bounding box center [405, 178] width 9 height 9
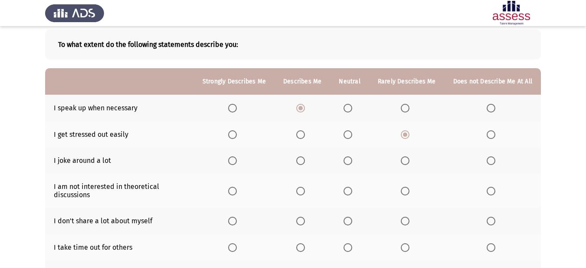
click at [399, 159] on th at bounding box center [406, 160] width 75 height 26
click at [403, 160] on th at bounding box center [406, 160] width 75 height 26
click at [406, 160] on span "Select an option" at bounding box center [405, 160] width 9 height 9
click at [406, 160] on input "Select an option" at bounding box center [405, 160] width 9 height 9
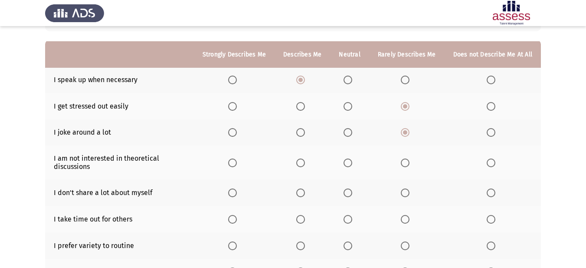
scroll to position [87, 0]
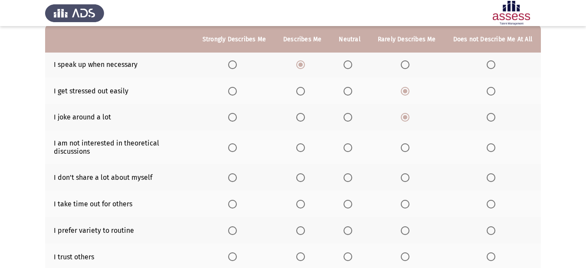
click at [350, 116] on span "Select an option" at bounding box center [348, 117] width 9 height 9
click at [350, 116] on input "Select an option" at bounding box center [348, 117] width 9 height 9
click at [407, 149] on span "Select an option" at bounding box center [405, 147] width 9 height 9
click at [407, 149] on input "Select an option" at bounding box center [405, 147] width 9 height 9
click at [494, 147] on span "Select an option" at bounding box center [491, 147] width 9 height 9
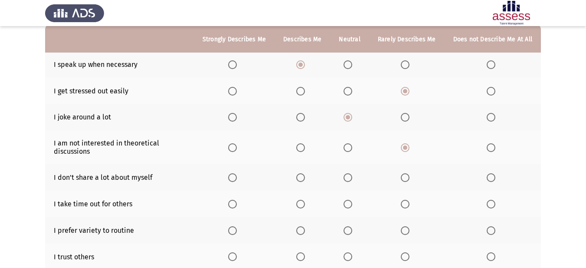
click at [494, 147] on input "Select an option" at bounding box center [491, 147] width 9 height 9
click at [405, 151] on span "Select an option" at bounding box center [405, 147] width 9 height 9
click at [405, 151] on input "Select an option" at bounding box center [405, 147] width 9 height 9
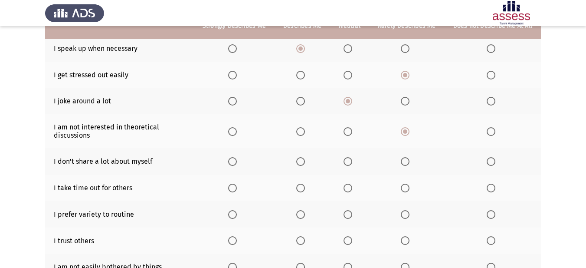
scroll to position [130, 0]
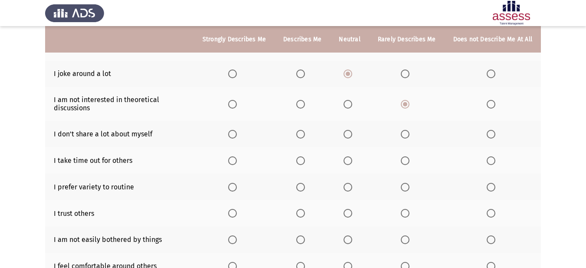
click at [409, 132] on span "Select an option" at bounding box center [405, 134] width 9 height 9
click at [409, 132] on input "Select an option" at bounding box center [405, 134] width 9 height 9
click at [300, 160] on span "Select an option" at bounding box center [300, 160] width 9 height 9
click at [300, 160] on input "Select an option" at bounding box center [300, 160] width 9 height 9
click at [302, 186] on span "Select an option" at bounding box center [300, 187] width 9 height 9
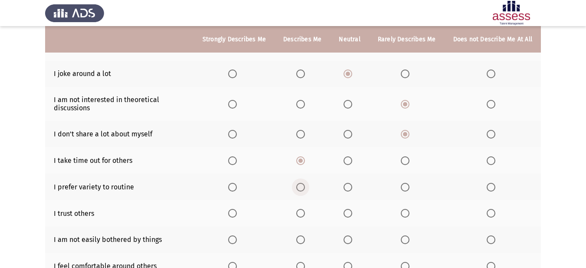
click at [302, 186] on input "Select an option" at bounding box center [300, 187] width 9 height 9
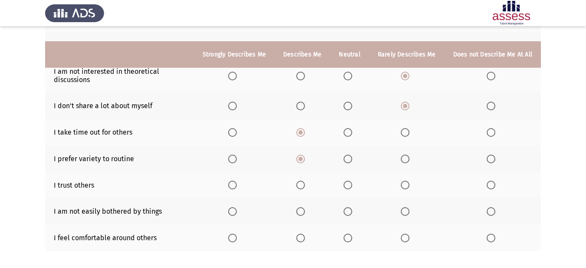
scroll to position [174, 0]
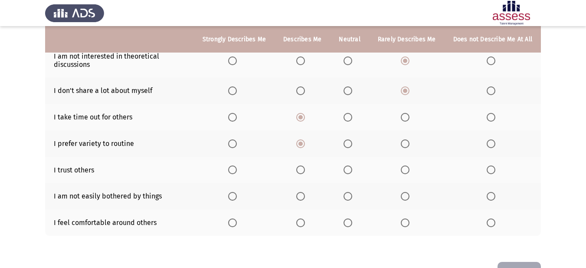
click at [347, 168] on span "Select an option" at bounding box center [348, 169] width 9 height 9
click at [347, 168] on input "Select an option" at bounding box center [348, 169] width 9 height 9
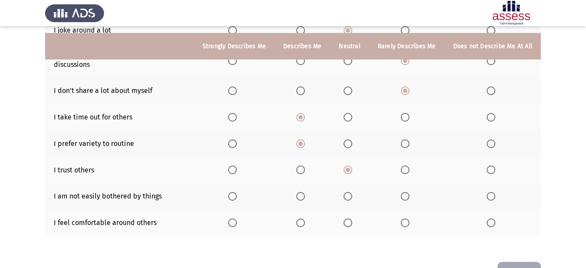
scroll to position [202, 0]
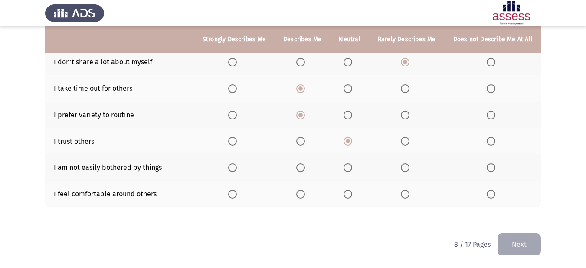
click at [298, 165] on th at bounding box center [303, 167] width 56 height 26
click at [304, 168] on span "Select an option" at bounding box center [300, 167] width 9 height 9
click at [304, 168] on input "Select an option" at bounding box center [300, 167] width 9 height 9
click at [302, 195] on span "Select an option" at bounding box center [300, 194] width 9 height 9
click at [302, 195] on input "Select an option" at bounding box center [300, 194] width 9 height 9
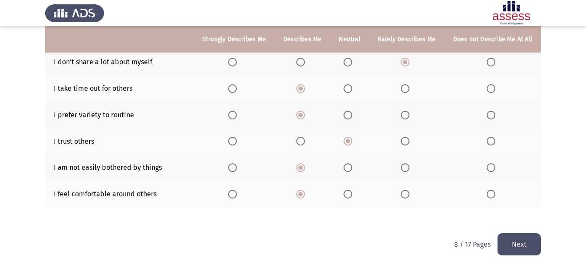
click at [530, 244] on button "Next" at bounding box center [519, 244] width 43 height 22
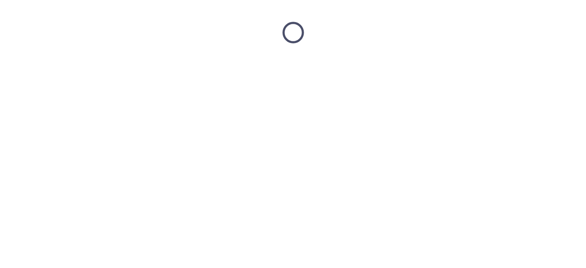
scroll to position [0, 0]
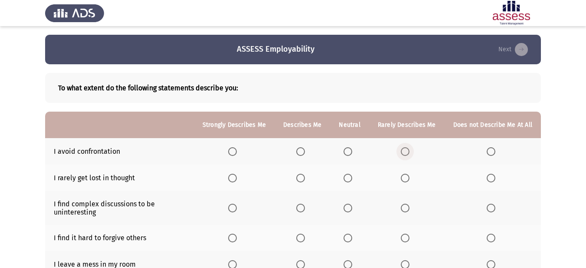
click at [409, 149] on span "Select an option" at bounding box center [405, 151] width 9 height 9
click at [409, 149] on input "Select an option" at bounding box center [405, 151] width 9 height 9
click at [500, 148] on th at bounding box center [493, 151] width 96 height 26
click at [492, 147] on span "Select an option" at bounding box center [491, 151] width 9 height 9
click at [492, 147] on input "Select an option" at bounding box center [491, 151] width 9 height 9
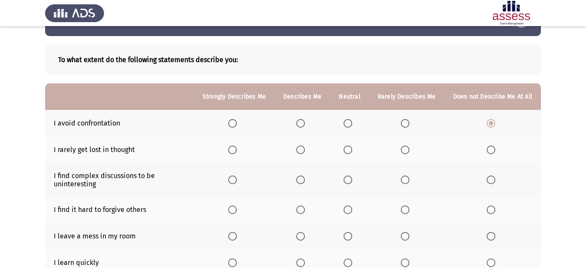
scroll to position [43, 0]
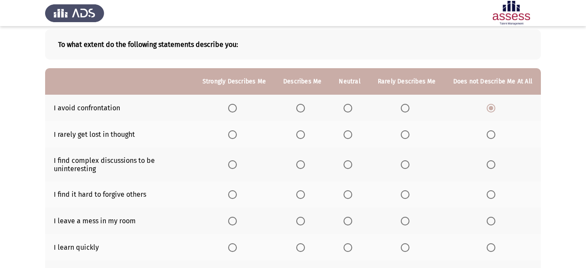
click at [237, 132] on span "Select an option" at bounding box center [232, 134] width 9 height 9
click at [237, 132] on input "Select an option" at bounding box center [232, 134] width 9 height 9
click at [301, 134] on span "Select an option" at bounding box center [300, 134] width 9 height 9
click at [301, 134] on input "Select an option" at bounding box center [300, 134] width 9 height 9
click at [404, 167] on span "Select an option" at bounding box center [405, 164] width 9 height 9
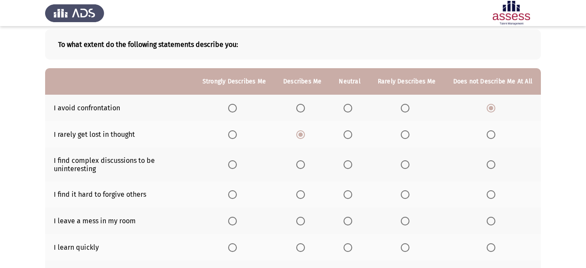
click at [404, 167] on input "Select an option" at bounding box center [405, 164] width 9 height 9
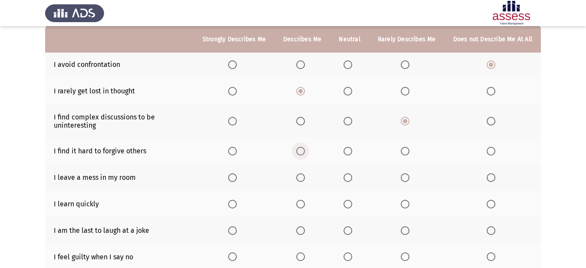
click at [303, 152] on span "Select an option" at bounding box center [300, 151] width 9 height 9
click at [303, 152] on input "Select an option" at bounding box center [300, 151] width 9 height 9
click at [350, 151] on span "Select an option" at bounding box center [348, 151] width 9 height 9
click at [350, 151] on input "Select an option" at bounding box center [348, 151] width 9 height 9
click at [356, 173] on label "Select an option" at bounding box center [350, 177] width 12 height 9
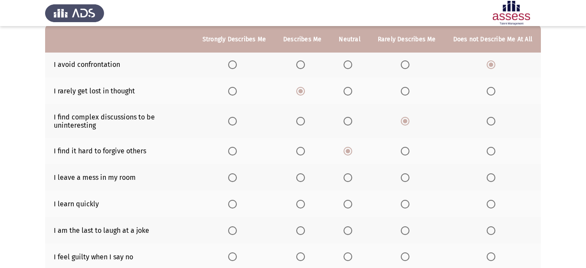
click at [352, 173] on input "Select an option" at bounding box center [348, 177] width 9 height 9
click at [305, 200] on span "Select an option" at bounding box center [300, 204] width 9 height 9
click at [305, 200] on input "Select an option" at bounding box center [300, 204] width 9 height 9
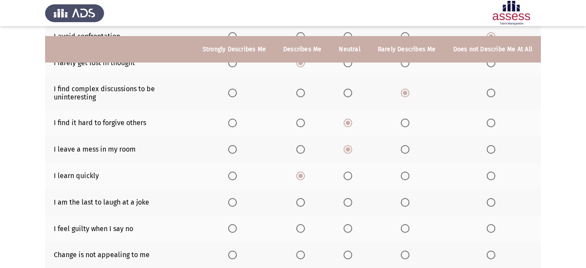
scroll to position [130, 0]
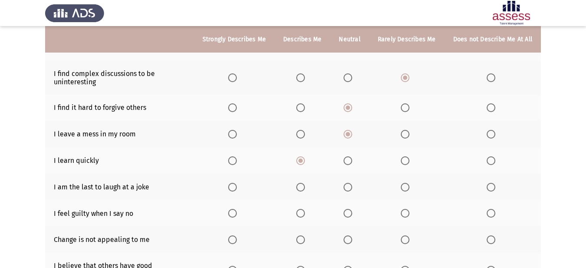
click at [350, 188] on span "Select an option" at bounding box center [348, 187] width 9 height 9
click at [350, 188] on input "Select an option" at bounding box center [348, 187] width 9 height 9
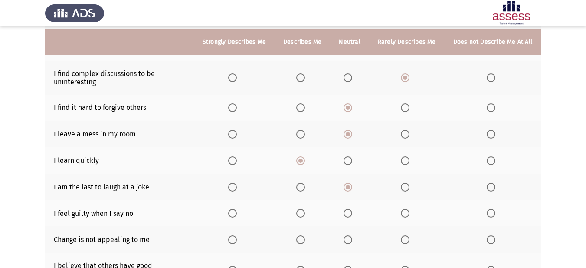
scroll to position [174, 0]
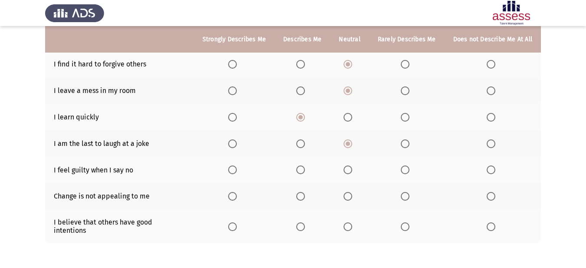
click at [406, 141] on span "Select an option" at bounding box center [405, 143] width 9 height 9
click at [406, 141] on input "Select an option" at bounding box center [405, 143] width 9 height 9
click at [352, 143] on span "Select an option" at bounding box center [348, 143] width 9 height 9
click at [352, 143] on input "Select an option" at bounding box center [348, 143] width 9 height 9
click at [352, 167] on span "Select an option" at bounding box center [348, 169] width 9 height 9
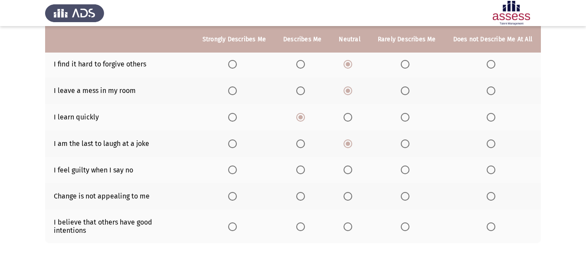
click at [352, 167] on input "Select an option" at bounding box center [348, 169] width 9 height 9
click at [498, 193] on label "Select an option" at bounding box center [493, 196] width 12 height 9
click at [495, 193] on input "Select an option" at bounding box center [491, 196] width 9 height 9
click at [299, 223] on span "Select an option" at bounding box center [300, 226] width 9 height 9
click at [299, 223] on input "Select an option" at bounding box center [300, 226] width 9 height 9
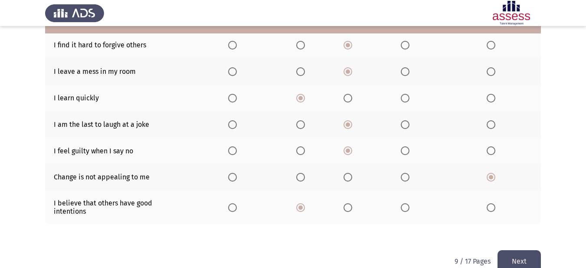
scroll to position [202, 0]
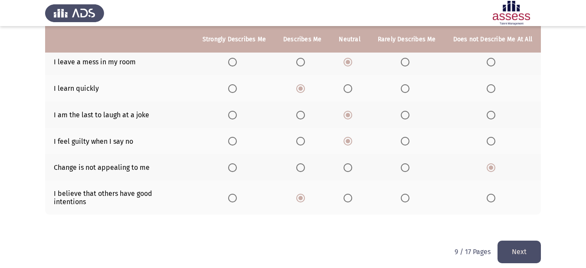
click at [524, 241] on button "Next" at bounding box center [519, 251] width 43 height 22
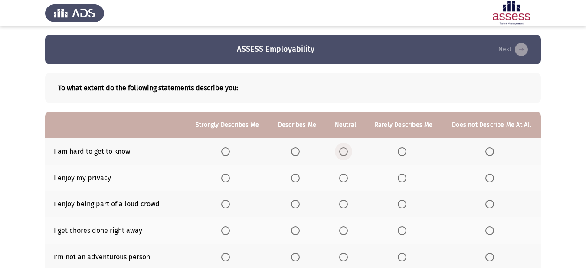
click at [345, 152] on span "Select an option" at bounding box center [343, 151] width 9 height 9
click at [345, 152] on input "Select an option" at bounding box center [343, 151] width 9 height 9
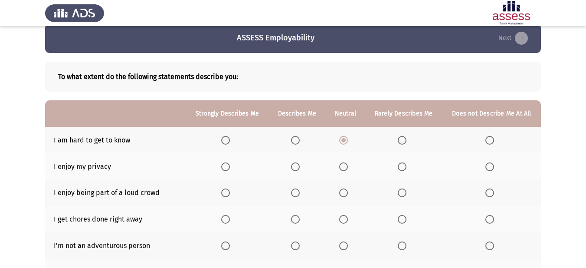
scroll to position [43, 0]
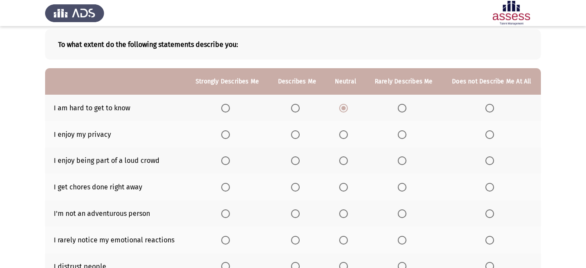
click at [296, 134] on span "Select an option" at bounding box center [295, 134] width 9 height 9
click at [296, 134] on input "Select an option" at bounding box center [295, 134] width 9 height 9
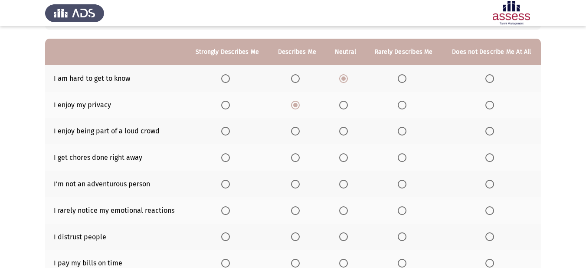
scroll to position [87, 0]
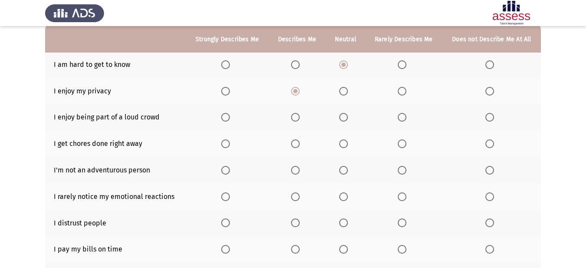
click at [341, 117] on span "Select an option" at bounding box center [343, 117] width 9 height 9
click at [341, 117] on input "Select an option" at bounding box center [343, 117] width 9 height 9
click at [295, 147] on span "Select an option" at bounding box center [295, 143] width 9 height 9
click at [295, 147] on input "Select an option" at bounding box center [295, 143] width 9 height 9
click at [402, 170] on span "Select an option" at bounding box center [402, 170] width 0 height 0
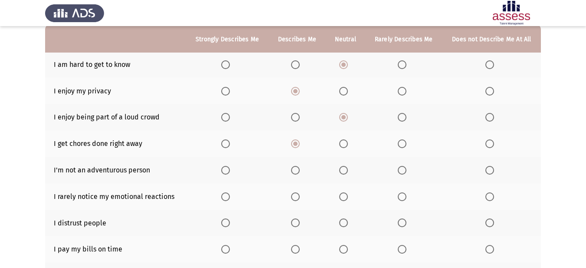
click at [402, 170] on input "Select an option" at bounding box center [402, 170] width 9 height 9
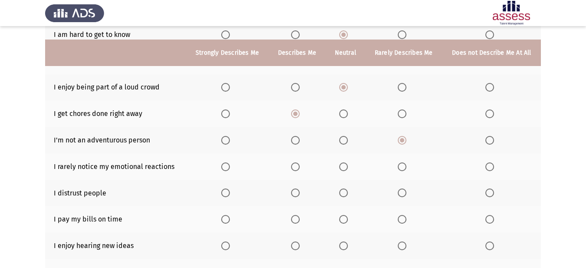
scroll to position [130, 0]
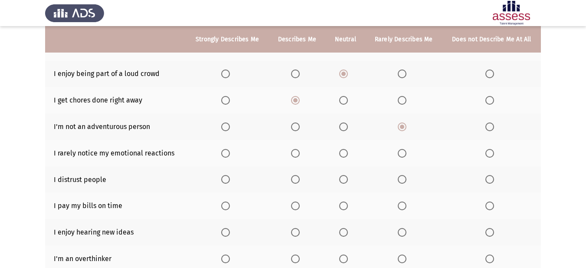
click at [342, 151] on span "Select an option" at bounding box center [343, 153] width 9 height 9
click at [342, 151] on input "Select an option" at bounding box center [343, 153] width 9 height 9
click at [391, 154] on th at bounding box center [403, 153] width 77 height 26
click at [395, 154] on th at bounding box center [403, 153] width 77 height 26
click at [409, 152] on label "Select an option" at bounding box center [404, 153] width 12 height 9
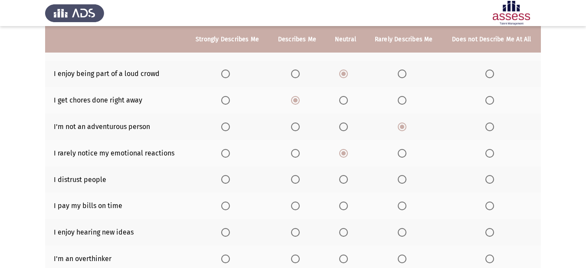
click at [406, 152] on input "Select an option" at bounding box center [402, 153] width 9 height 9
click at [347, 180] on span "Select an option" at bounding box center [343, 179] width 9 height 9
click at [347, 180] on input "Select an option" at bounding box center [343, 179] width 9 height 9
click at [295, 207] on span "Select an option" at bounding box center [295, 205] width 9 height 9
click at [295, 207] on input "Select an option" at bounding box center [295, 205] width 9 height 9
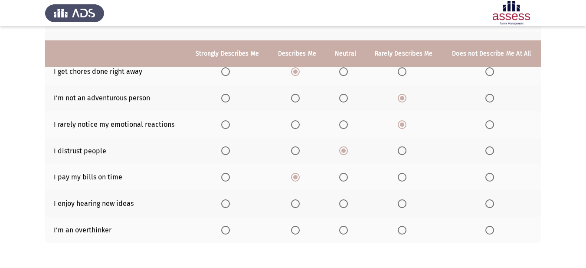
scroll to position [174, 0]
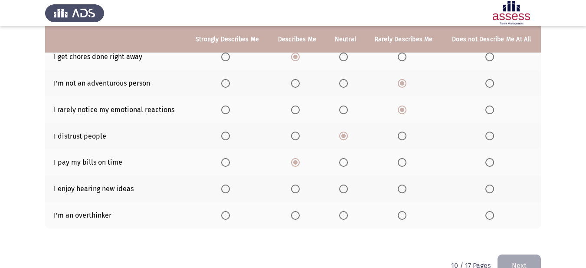
click at [228, 190] on span "Select an option" at bounding box center [225, 188] width 9 height 9
click at [228, 190] on input "Select an option" at bounding box center [225, 188] width 9 height 9
click at [295, 215] on span "Select an option" at bounding box center [295, 215] width 9 height 9
click at [295, 215] on input "Select an option" at bounding box center [295, 215] width 9 height 9
click at [524, 257] on button "Next" at bounding box center [519, 265] width 43 height 22
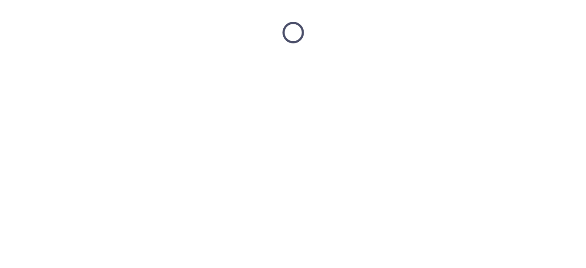
scroll to position [0, 0]
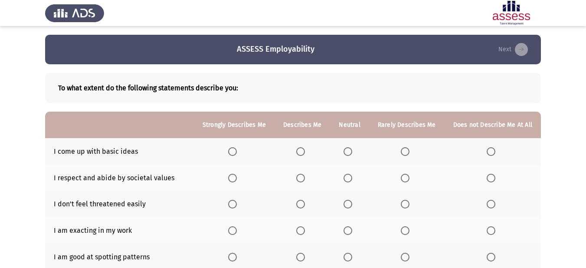
click at [351, 155] on span "Select an option" at bounding box center [348, 151] width 9 height 9
click at [351, 155] on input "Select an option" at bounding box center [348, 151] width 9 height 9
click at [305, 178] on span "Select an option" at bounding box center [300, 178] width 9 height 9
click at [305, 178] on input "Select an option" at bounding box center [300, 178] width 9 height 9
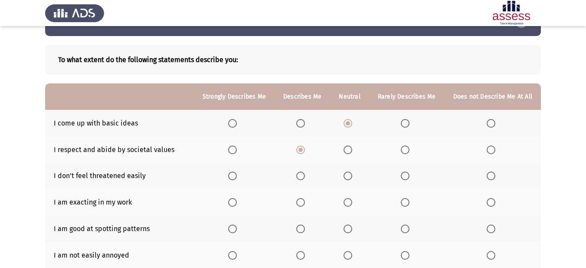
scroll to position [43, 0]
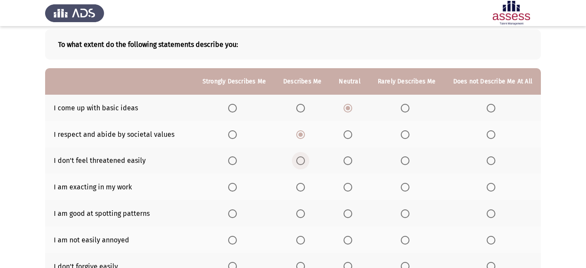
click at [305, 161] on span "Select an option" at bounding box center [300, 160] width 9 height 9
click at [305, 161] on input "Select an option" at bounding box center [300, 160] width 9 height 9
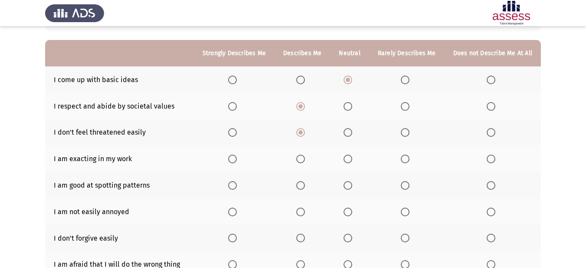
scroll to position [87, 0]
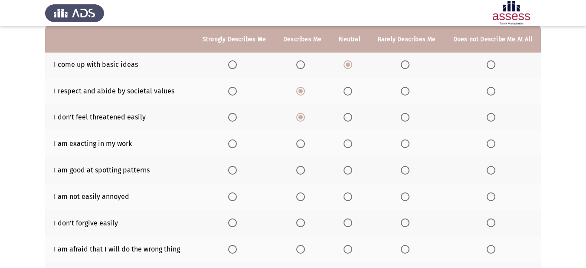
click at [236, 141] on span "Select an option" at bounding box center [232, 143] width 9 height 9
click at [236, 141] on input "Select an option" at bounding box center [232, 143] width 9 height 9
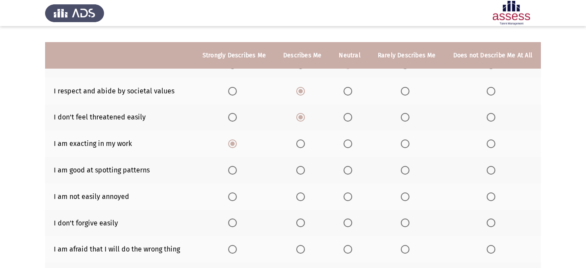
scroll to position [130, 0]
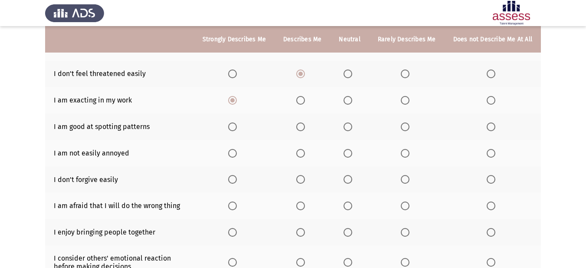
click at [301, 125] on span "Select an option" at bounding box center [300, 126] width 9 height 9
click at [301, 125] on input "Select an option" at bounding box center [300, 126] width 9 height 9
click at [301, 156] on span "Select an option" at bounding box center [300, 153] width 9 height 9
click at [301, 156] on input "Select an option" at bounding box center [300, 153] width 9 height 9
click at [305, 175] on span "Select an option" at bounding box center [300, 179] width 9 height 9
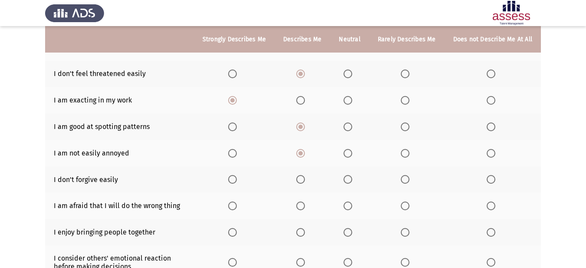
click at [305, 175] on input "Select an option" at bounding box center [300, 179] width 9 height 9
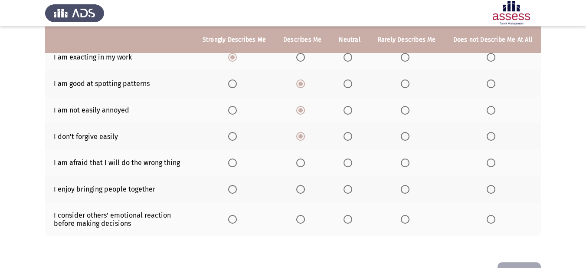
scroll to position [174, 0]
click at [349, 137] on span "Select an option" at bounding box center [348, 135] width 9 height 9
click at [349, 137] on input "Select an option" at bounding box center [348, 135] width 9 height 9
click at [347, 163] on span "Select an option" at bounding box center [348, 162] width 9 height 9
click at [347, 163] on input "Select an option" at bounding box center [348, 162] width 9 height 9
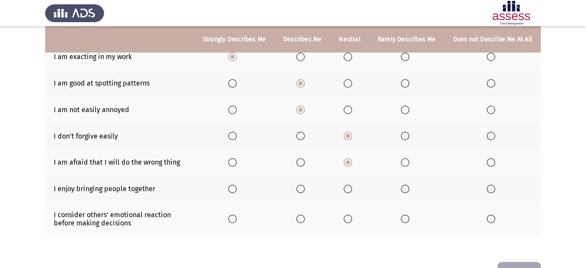
click at [300, 190] on span "Select an option" at bounding box center [300, 188] width 9 height 9
click at [300, 190] on input "Select an option" at bounding box center [300, 188] width 9 height 9
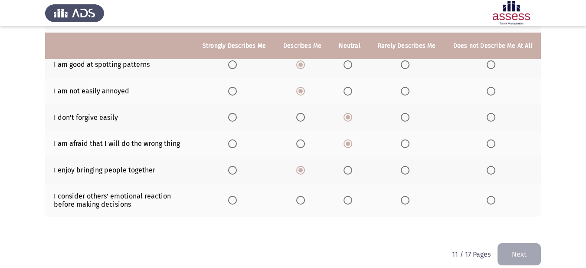
scroll to position [202, 0]
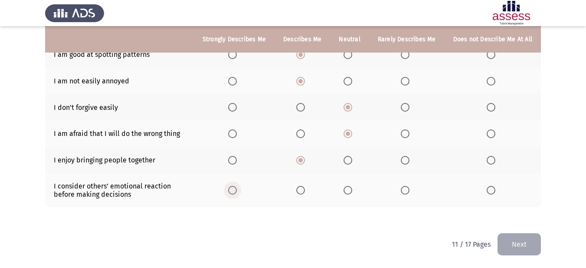
click at [233, 187] on span "Select an option" at bounding box center [232, 190] width 9 height 9
click at [233, 187] on input "Select an option" at bounding box center [232, 190] width 9 height 9
click at [533, 237] on button "Next" at bounding box center [519, 244] width 43 height 22
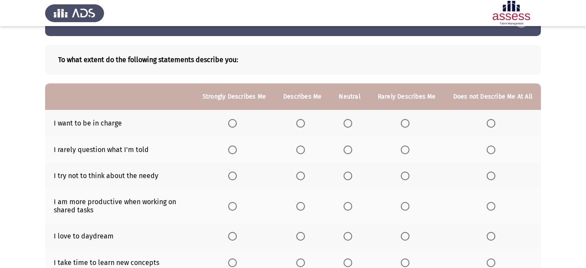
scroll to position [43, 0]
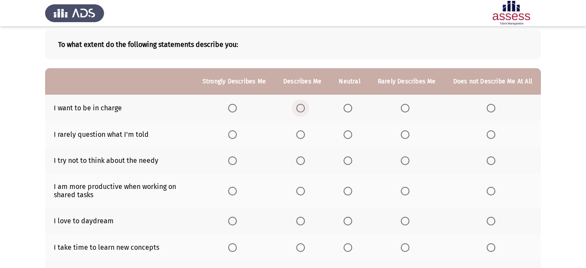
click at [299, 107] on span "Select an option" at bounding box center [300, 108] width 9 height 9
click at [299, 107] on input "Select an option" at bounding box center [300, 108] width 9 height 9
click at [350, 133] on span "Select an option" at bounding box center [348, 134] width 9 height 9
click at [350, 133] on input "Select an option" at bounding box center [348, 134] width 9 height 9
click at [352, 161] on span "Select an option" at bounding box center [348, 160] width 9 height 9
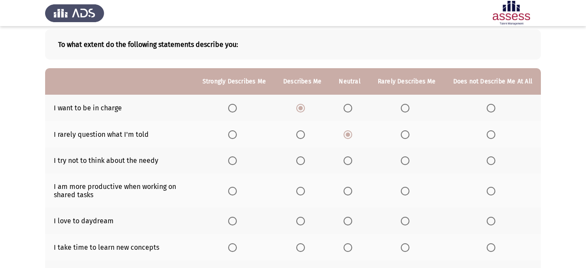
click at [352, 161] on input "Select an option" at bounding box center [348, 160] width 9 height 9
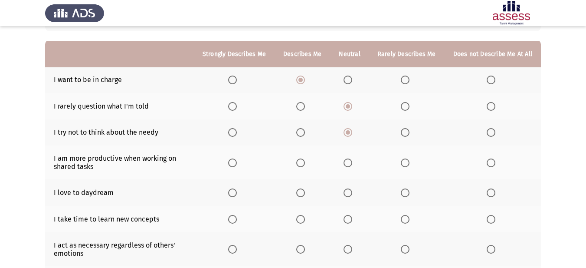
scroll to position [87, 0]
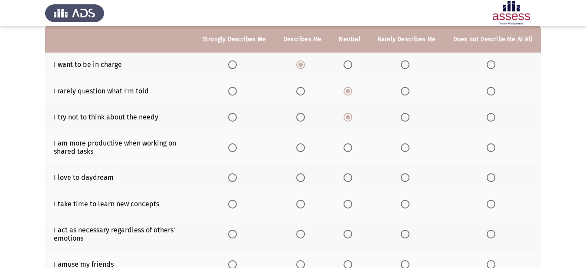
click at [351, 143] on span "Select an option" at bounding box center [348, 147] width 9 height 9
click at [351, 143] on input "Select an option" at bounding box center [348, 147] width 9 height 9
click at [406, 149] on span "Select an option" at bounding box center [405, 147] width 9 height 9
click at [406, 149] on input "Select an option" at bounding box center [405, 147] width 9 height 9
click at [348, 147] on span "Select an option" at bounding box center [348, 147] width 9 height 9
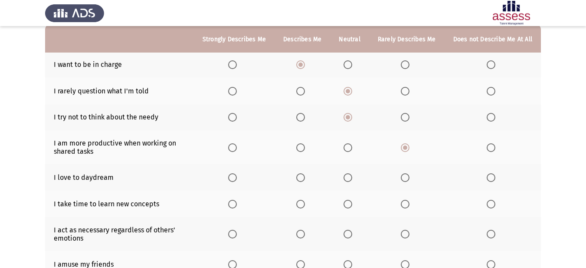
click at [348, 147] on input "Select an option" at bounding box center [348, 147] width 9 height 9
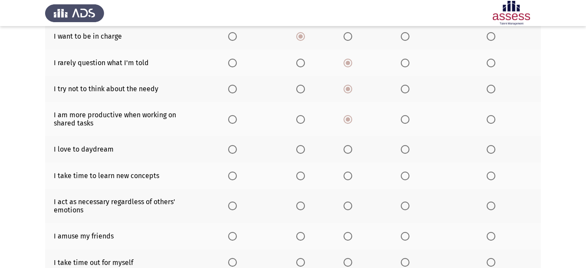
scroll to position [130, 0]
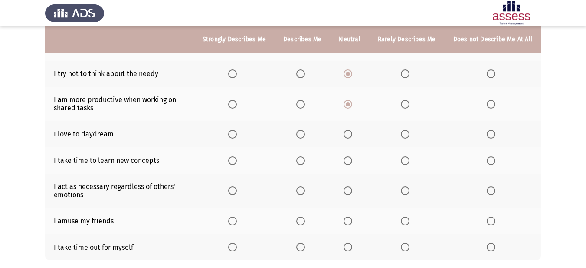
click at [493, 135] on span "Select an option" at bounding box center [491, 134] width 9 height 9
click at [493, 135] on input "Select an option" at bounding box center [491, 134] width 9 height 9
click at [305, 161] on span "Select an option" at bounding box center [300, 160] width 9 height 9
click at [305, 161] on input "Select an option" at bounding box center [300, 160] width 9 height 9
click at [352, 191] on span "Select an option" at bounding box center [348, 190] width 9 height 9
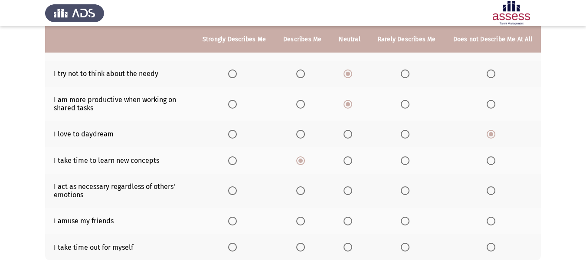
click at [352, 191] on input "Select an option" at bounding box center [348, 190] width 9 height 9
click at [305, 192] on span "Select an option" at bounding box center [300, 190] width 9 height 9
click at [305, 192] on input "Select an option" at bounding box center [300, 190] width 9 height 9
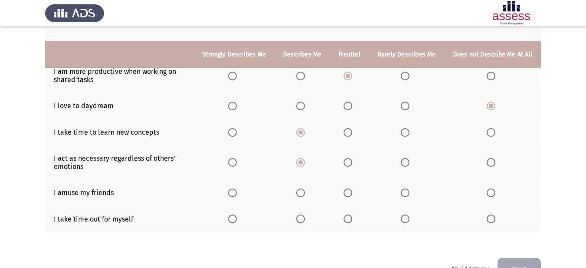
scroll to position [174, 0]
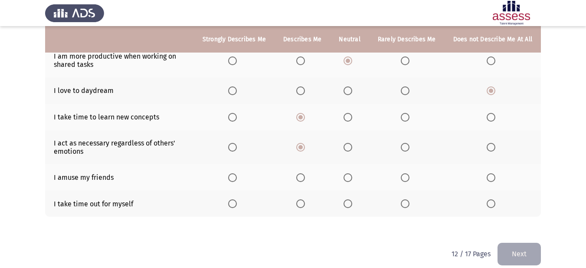
click at [301, 177] on span "Select an option" at bounding box center [300, 177] width 9 height 9
click at [301, 177] on input "Select an option" at bounding box center [300, 177] width 9 height 9
click at [346, 204] on span "Select an option" at bounding box center [348, 203] width 9 height 9
click at [346, 204] on input "Select an option" at bounding box center [348, 203] width 9 height 9
click at [534, 252] on button "Next" at bounding box center [519, 253] width 43 height 22
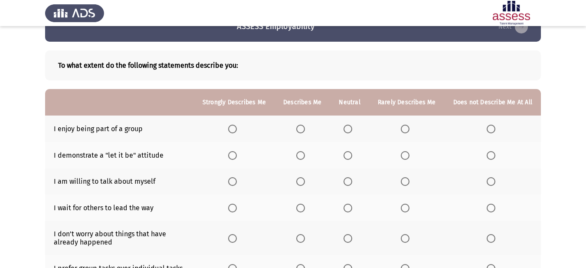
scroll to position [43, 0]
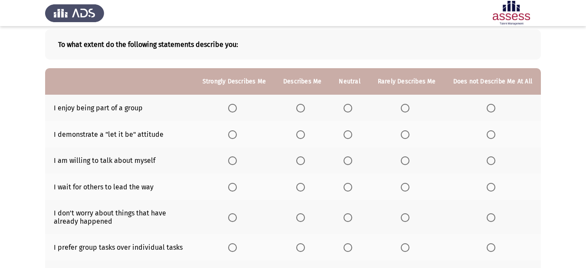
click at [352, 106] on span "Select an option" at bounding box center [348, 108] width 9 height 9
click at [352, 106] on input "Select an option" at bounding box center [348, 108] width 9 height 9
click at [308, 136] on label "Select an option" at bounding box center [302, 134] width 12 height 9
click at [305, 136] on input "Select an option" at bounding box center [300, 134] width 9 height 9
click at [346, 158] on th at bounding box center [349, 160] width 39 height 26
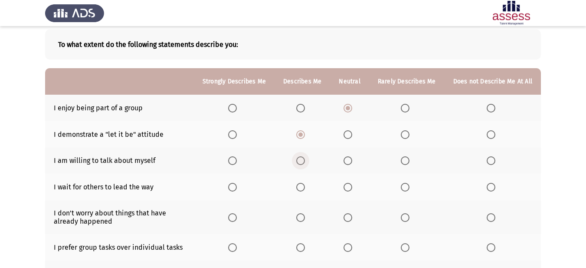
click at [299, 162] on span "Select an option" at bounding box center [300, 160] width 9 height 9
click at [299, 162] on input "Select an option" at bounding box center [300, 160] width 9 height 9
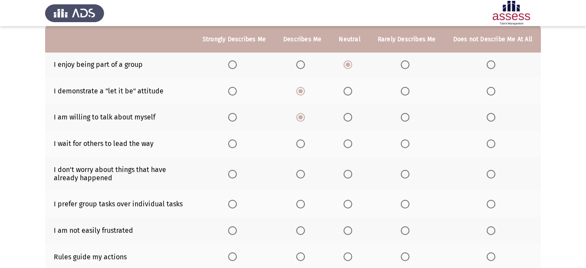
click at [352, 143] on span "Select an option" at bounding box center [348, 143] width 9 height 9
click at [352, 143] on input "Select an option" at bounding box center [348, 143] width 9 height 9
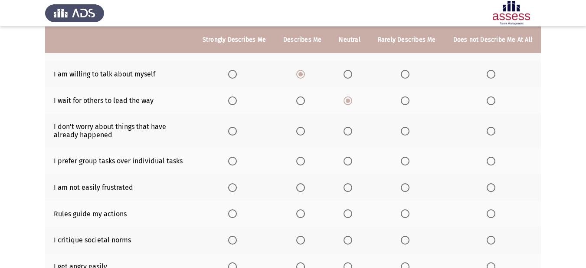
scroll to position [130, 0]
click at [346, 131] on span "Select an option" at bounding box center [348, 130] width 9 height 9
click at [346, 131] on input "Select an option" at bounding box center [348, 130] width 9 height 9
click at [304, 159] on span "Select an option" at bounding box center [300, 160] width 9 height 9
click at [304, 159] on input "Select an option" at bounding box center [300, 160] width 9 height 9
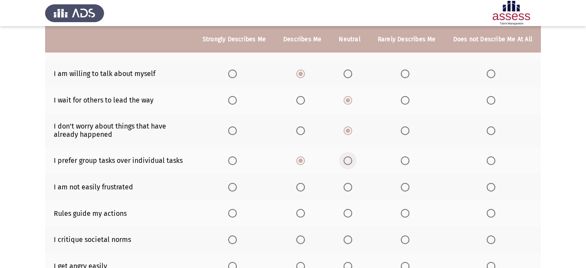
click at [351, 162] on span "Select an option" at bounding box center [348, 160] width 9 height 9
click at [351, 162] on input "Select an option" at bounding box center [348, 160] width 9 height 9
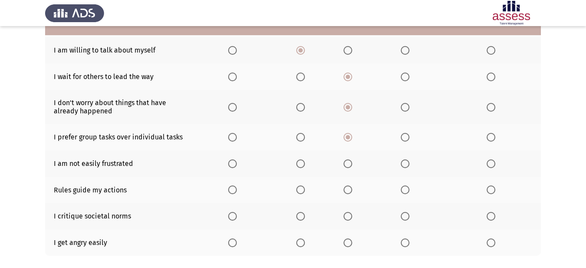
scroll to position [174, 0]
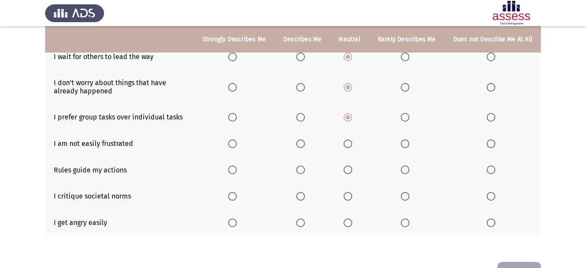
click at [347, 141] on span "Select an option" at bounding box center [348, 143] width 9 height 9
click at [347, 141] on input "Select an option" at bounding box center [348, 143] width 9 height 9
click at [305, 146] on span "Select an option" at bounding box center [300, 143] width 9 height 9
click at [305, 146] on input "Select an option" at bounding box center [300, 143] width 9 height 9
click at [303, 170] on span "Select an option" at bounding box center [300, 169] width 9 height 9
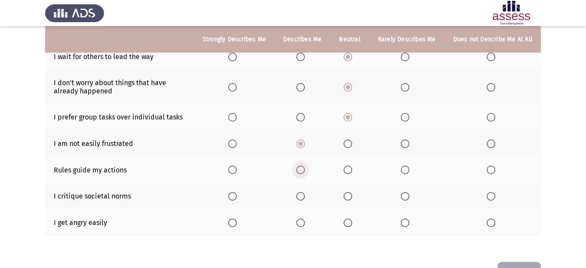
click at [303, 170] on input "Select an option" at bounding box center [300, 169] width 9 height 9
click at [237, 168] on span "Select an option" at bounding box center [232, 169] width 9 height 9
click at [237, 168] on input "Select an option" at bounding box center [232, 169] width 9 height 9
click at [356, 196] on label "Select an option" at bounding box center [350, 196] width 12 height 9
click at [352, 196] on input "Select an option" at bounding box center [348, 196] width 9 height 9
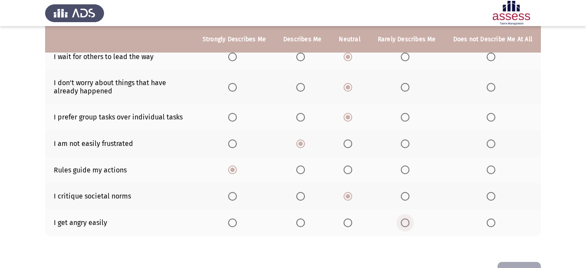
click at [411, 223] on label "Select an option" at bounding box center [407, 222] width 12 height 9
click at [409, 223] on input "Select an option" at bounding box center [405, 222] width 9 height 9
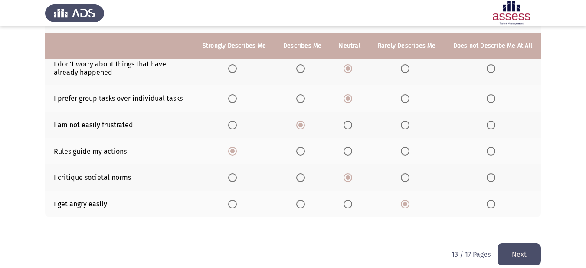
scroll to position [202, 0]
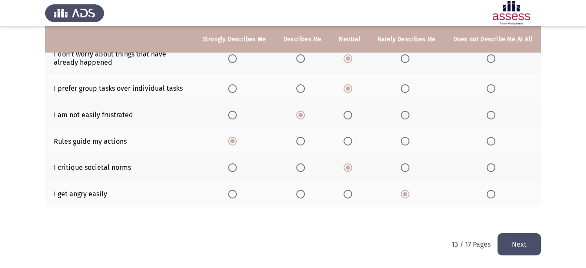
drag, startPoint x: 516, startPoint y: 243, endPoint x: 492, endPoint y: 232, distance: 25.6
click at [516, 242] on button "Next" at bounding box center [519, 244] width 43 height 22
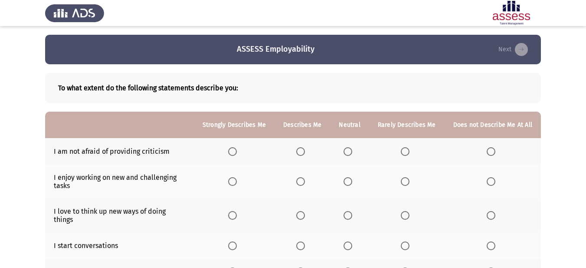
click at [497, 148] on label "Select an option" at bounding box center [493, 151] width 12 height 9
click at [495, 148] on input "Select an option" at bounding box center [491, 151] width 9 height 9
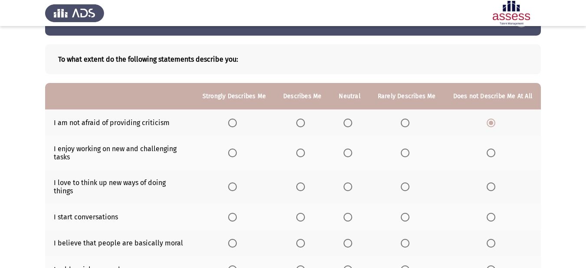
scroll to position [43, 0]
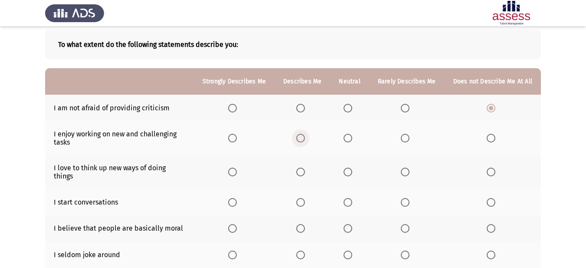
click at [308, 136] on label "Select an option" at bounding box center [302, 138] width 12 height 9
click at [305, 136] on input "Select an option" at bounding box center [300, 138] width 9 height 9
click at [234, 138] on span "Select an option" at bounding box center [232, 138] width 9 height 9
click at [234, 138] on input "Select an option" at bounding box center [232, 138] width 9 height 9
click at [305, 169] on span "Select an option" at bounding box center [300, 171] width 9 height 9
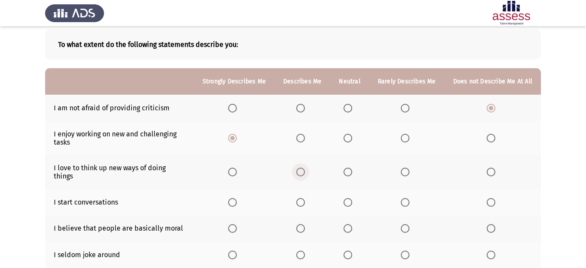
click at [305, 169] on input "Select an option" at bounding box center [300, 171] width 9 height 9
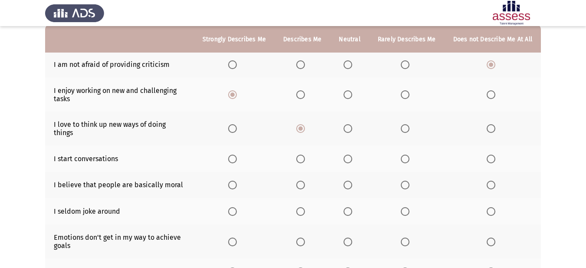
click at [346, 154] on span "Select an option" at bounding box center [348, 158] width 9 height 9
click at [346, 154] on input "Select an option" at bounding box center [348, 158] width 9 height 9
click at [308, 180] on label "Select an option" at bounding box center [302, 184] width 12 height 9
click at [305, 180] on input "Select an option" at bounding box center [300, 184] width 9 height 9
click at [350, 207] on span "Select an option" at bounding box center [348, 211] width 9 height 9
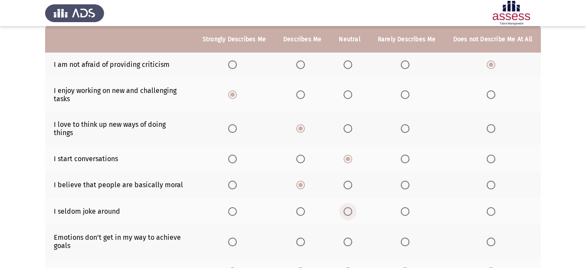
click at [350, 207] on input "Select an option" at bounding box center [348, 211] width 9 height 9
click at [304, 237] on span "Select an option" at bounding box center [300, 241] width 9 height 9
click at [304, 237] on input "Select an option" at bounding box center [300, 241] width 9 height 9
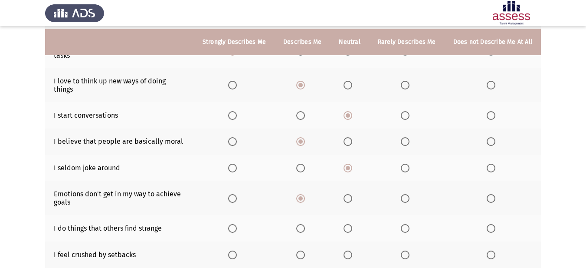
scroll to position [174, 0]
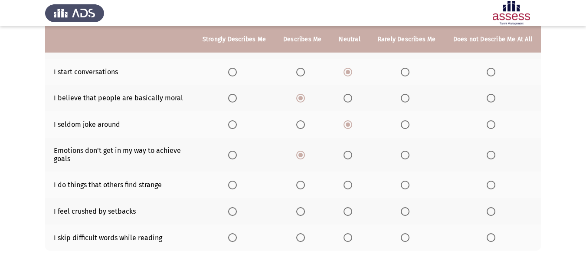
click at [348, 180] on span "Select an option" at bounding box center [348, 184] width 9 height 9
click at [348, 180] on input "Select an option" at bounding box center [348, 184] width 9 height 9
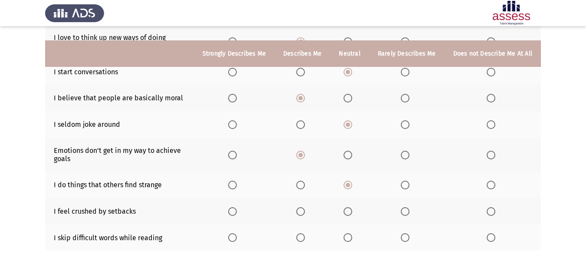
scroll to position [210, 0]
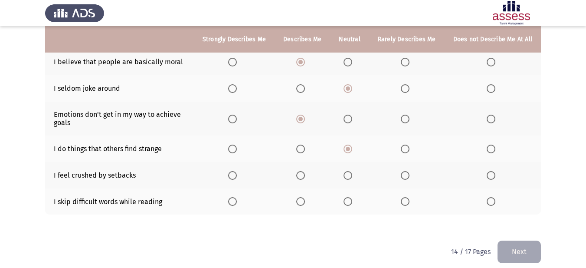
click at [492, 171] on span "Select an option" at bounding box center [491, 175] width 9 height 9
click at [492, 171] on input "Select an option" at bounding box center [491, 175] width 9 height 9
click at [350, 197] on span "Select an option" at bounding box center [348, 201] width 9 height 9
click at [350, 197] on input "Select an option" at bounding box center [348, 201] width 9 height 9
click at [413, 197] on label "Select an option" at bounding box center [407, 201] width 12 height 9
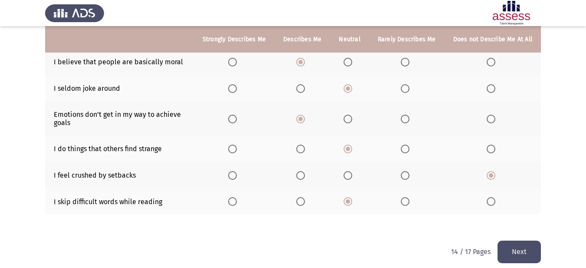
click at [409, 197] on input "Select an option" at bounding box center [405, 201] width 9 height 9
click at [516, 240] on button "Next" at bounding box center [519, 251] width 43 height 22
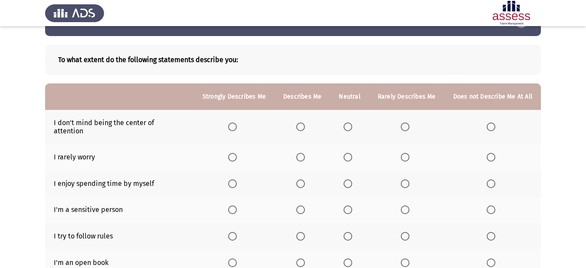
scroll to position [43, 0]
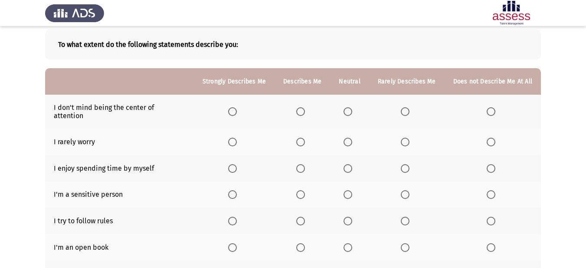
click at [352, 109] on span "Select an option" at bounding box center [348, 111] width 9 height 9
click at [352, 109] on input "Select an option" at bounding box center [348, 111] width 9 height 9
click at [352, 138] on span "Select an option" at bounding box center [348, 142] width 9 height 9
click at [352, 138] on input "Select an option" at bounding box center [348, 142] width 9 height 9
click at [301, 164] on span "Select an option" at bounding box center [300, 168] width 9 height 9
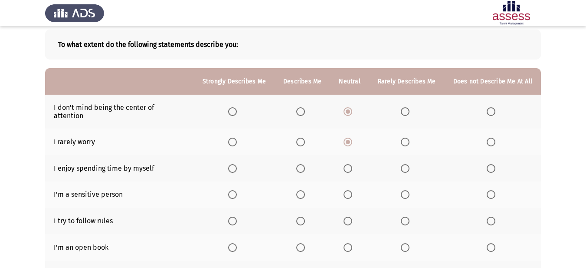
click at [301, 164] on input "Select an option" at bounding box center [300, 168] width 9 height 9
click at [411, 190] on label "Select an option" at bounding box center [407, 194] width 12 height 9
click at [409, 190] on input "Select an option" at bounding box center [405, 194] width 9 height 9
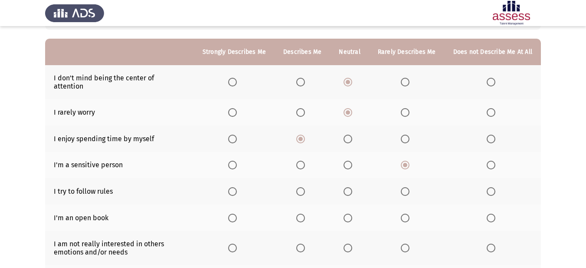
scroll to position [87, 0]
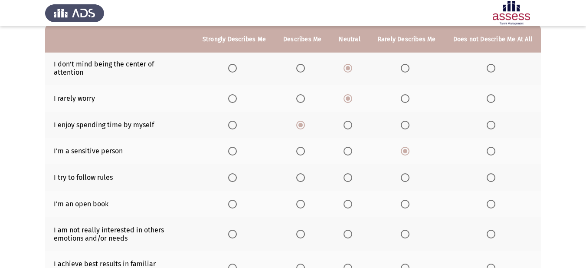
click at [235, 173] on span "Select an option" at bounding box center [232, 177] width 9 height 9
click at [235, 173] on input "Select an option" at bounding box center [232, 177] width 9 height 9
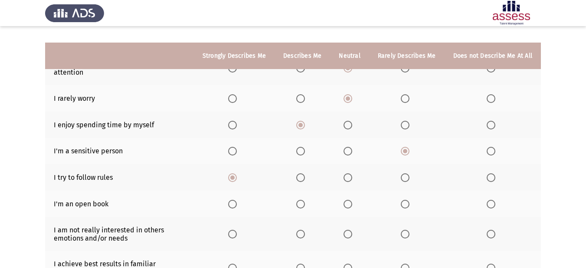
scroll to position [130, 0]
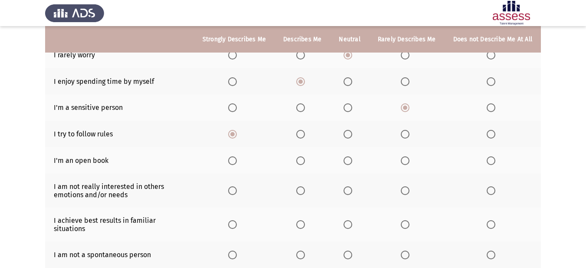
click at [356, 156] on label "Select an option" at bounding box center [350, 160] width 12 height 9
click at [352, 156] on input "Select an option" at bounding box center [348, 160] width 9 height 9
click at [406, 186] on span "Select an option" at bounding box center [405, 190] width 9 height 9
click at [406, 186] on input "Select an option" at bounding box center [405, 190] width 9 height 9
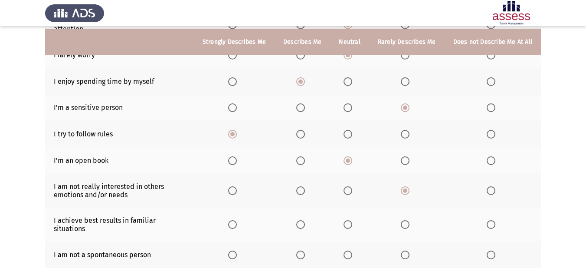
scroll to position [174, 0]
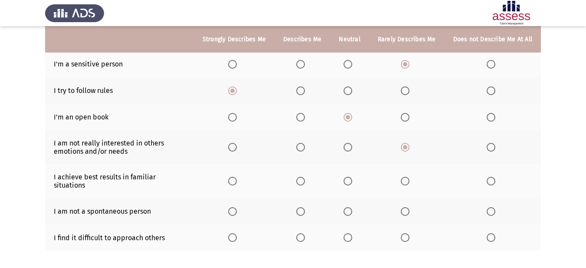
click at [235, 177] on span "Select an option" at bounding box center [232, 181] width 9 height 9
click at [235, 177] on input "Select an option" at bounding box center [232, 181] width 9 height 9
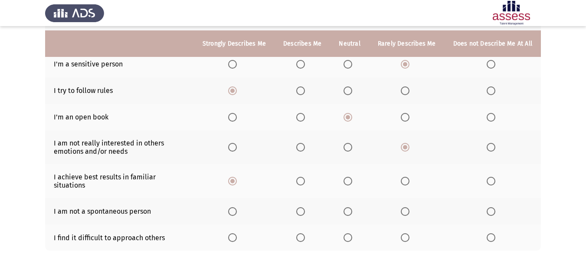
scroll to position [202, 0]
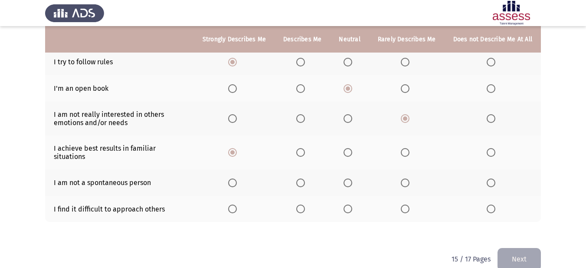
click at [347, 178] on span "Select an option" at bounding box center [348, 182] width 9 height 9
click at [347, 178] on input "Select an option" at bounding box center [348, 182] width 9 height 9
click at [406, 178] on span "Select an option" at bounding box center [405, 182] width 9 height 9
click at [406, 178] on input "Select an option" at bounding box center [405, 182] width 9 height 9
click at [350, 204] on span "Select an option" at bounding box center [348, 208] width 9 height 9
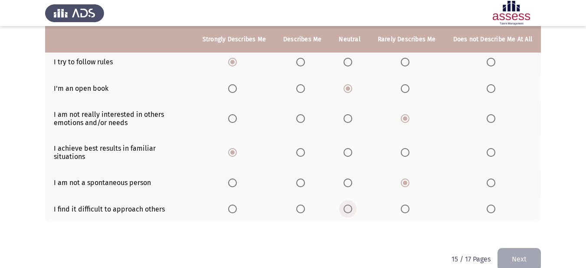
click at [350, 204] on input "Select an option" at bounding box center [348, 208] width 9 height 9
click at [525, 251] on button "Next" at bounding box center [519, 259] width 43 height 22
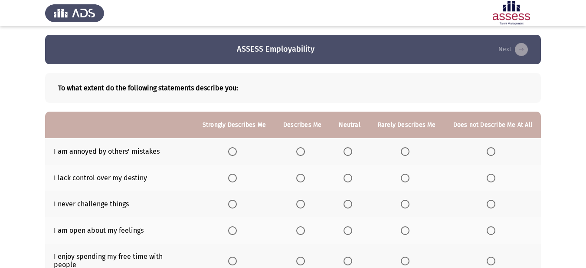
click at [348, 151] on span "Select an option" at bounding box center [348, 151] width 9 height 9
click at [348, 151] on input "Select an option" at bounding box center [348, 151] width 9 height 9
click at [405, 178] on span "Select an option" at bounding box center [405, 178] width 0 height 0
click at [406, 177] on input "Select an option" at bounding box center [405, 178] width 9 height 9
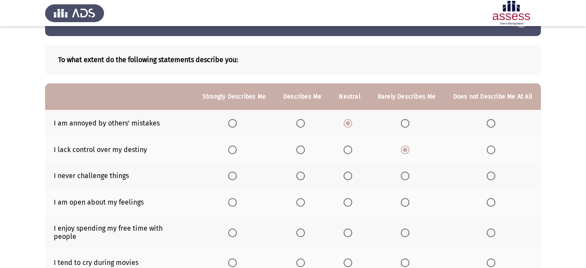
scroll to position [43, 0]
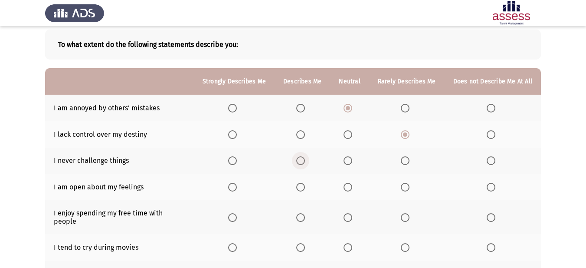
click at [304, 161] on span "Select an option" at bounding box center [300, 160] width 9 height 9
click at [304, 161] on input "Select an option" at bounding box center [300, 160] width 9 height 9
click at [352, 158] on span "Select an option" at bounding box center [348, 160] width 9 height 9
click at [352, 158] on input "Select an option" at bounding box center [348, 160] width 9 height 9
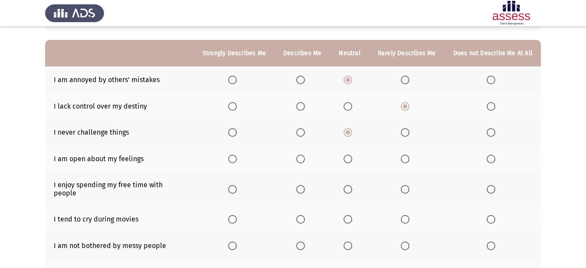
scroll to position [87, 0]
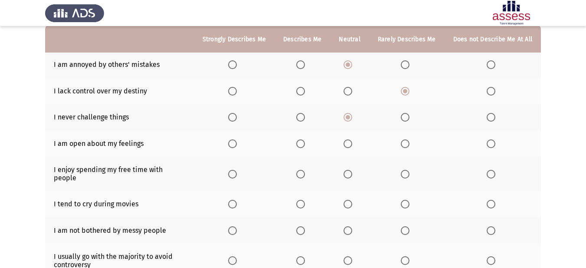
click at [350, 143] on span "Select an option" at bounding box center [348, 143] width 9 height 9
click at [350, 143] on input "Select an option" at bounding box center [348, 143] width 9 height 9
click at [347, 170] on span "Select an option" at bounding box center [348, 174] width 9 height 9
click at [347, 170] on input "Select an option" at bounding box center [348, 174] width 9 height 9
click at [302, 170] on span "Select an option" at bounding box center [300, 174] width 9 height 9
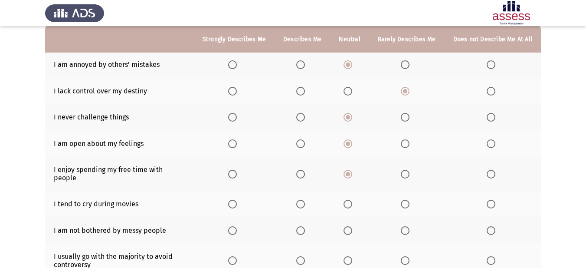
click at [302, 170] on input "Select an option" at bounding box center [300, 174] width 9 height 9
click at [493, 200] on span "Select an option" at bounding box center [491, 204] width 9 height 9
click at [493, 200] on input "Select an option" at bounding box center [491, 204] width 9 height 9
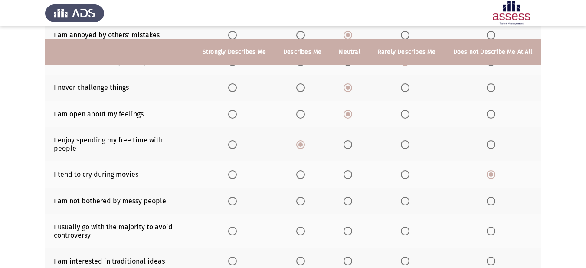
scroll to position [130, 0]
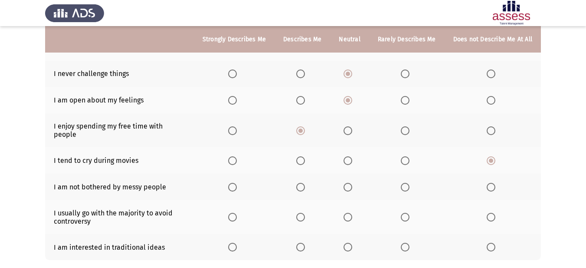
click at [240, 183] on label "Select an option" at bounding box center [234, 187] width 12 height 9
click at [237, 183] on input "Select an option" at bounding box center [232, 187] width 9 height 9
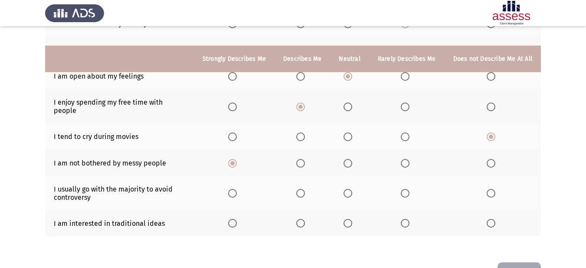
scroll to position [174, 0]
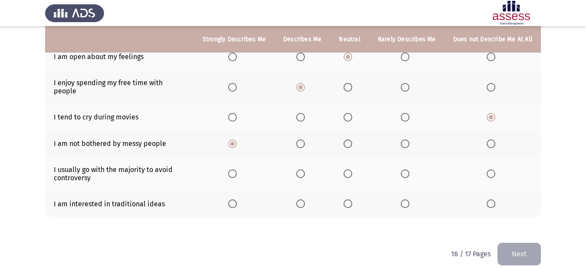
click at [401, 164] on th at bounding box center [406, 174] width 75 height 34
click at [406, 169] on span "Select an option" at bounding box center [405, 173] width 9 height 9
click at [406, 169] on input "Select an option" at bounding box center [405, 173] width 9 height 9
click at [352, 169] on span "Select an option" at bounding box center [348, 173] width 9 height 9
click at [352, 169] on input "Select an option" at bounding box center [348, 173] width 9 height 9
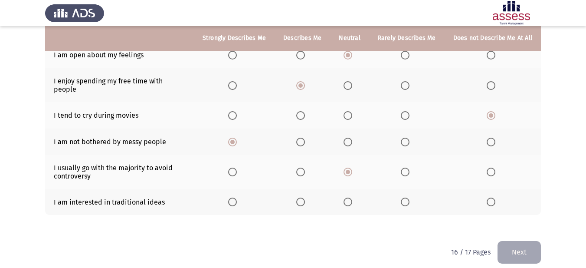
scroll to position [176, 0]
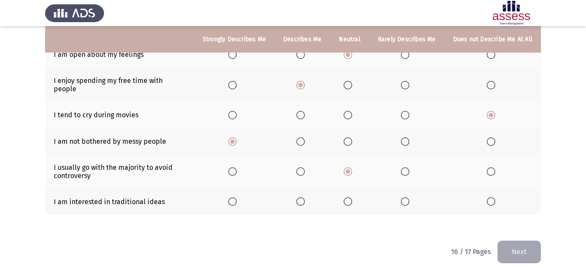
click at [352, 197] on span "Select an option" at bounding box center [348, 201] width 9 height 9
click at [352, 197] on input "Select an option" at bounding box center [348, 201] width 9 height 9
click at [506, 240] on button "Next" at bounding box center [519, 251] width 43 height 22
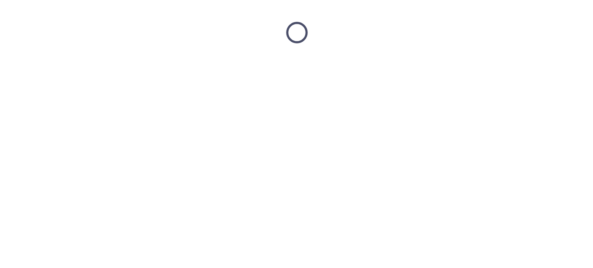
scroll to position [0, 0]
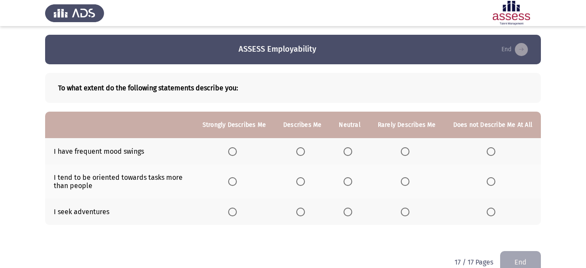
click at [341, 149] on th at bounding box center [349, 151] width 39 height 26
click at [349, 151] on span "Select an option" at bounding box center [348, 151] width 9 height 9
click at [349, 151] on input "Select an option" at bounding box center [348, 151] width 9 height 9
click at [408, 153] on span "Select an option" at bounding box center [405, 151] width 9 height 9
click at [408, 153] on input "Select an option" at bounding box center [405, 151] width 9 height 9
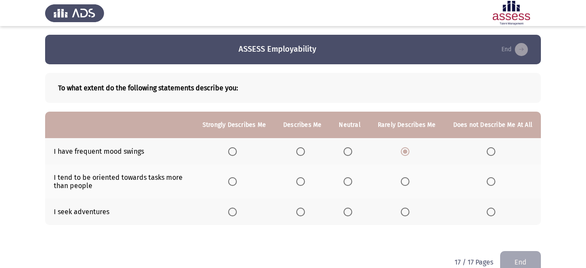
click at [301, 180] on span "Select an option" at bounding box center [300, 181] width 9 height 9
click at [301, 180] on input "Select an option" at bounding box center [300, 181] width 9 height 9
click at [237, 211] on span "Select an option" at bounding box center [232, 211] width 9 height 9
click at [237, 211] on input "Select an option" at bounding box center [232, 211] width 9 height 9
click at [516, 258] on button "End" at bounding box center [520, 262] width 41 height 22
